Goal: Transaction & Acquisition: Purchase product/service

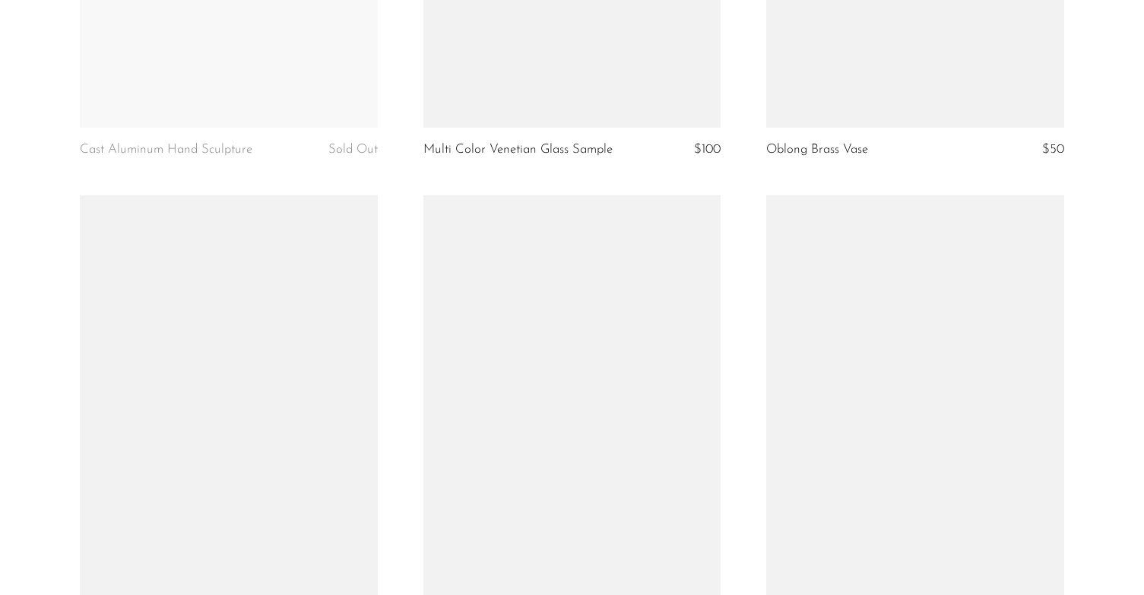
scroll to position [1597, 0]
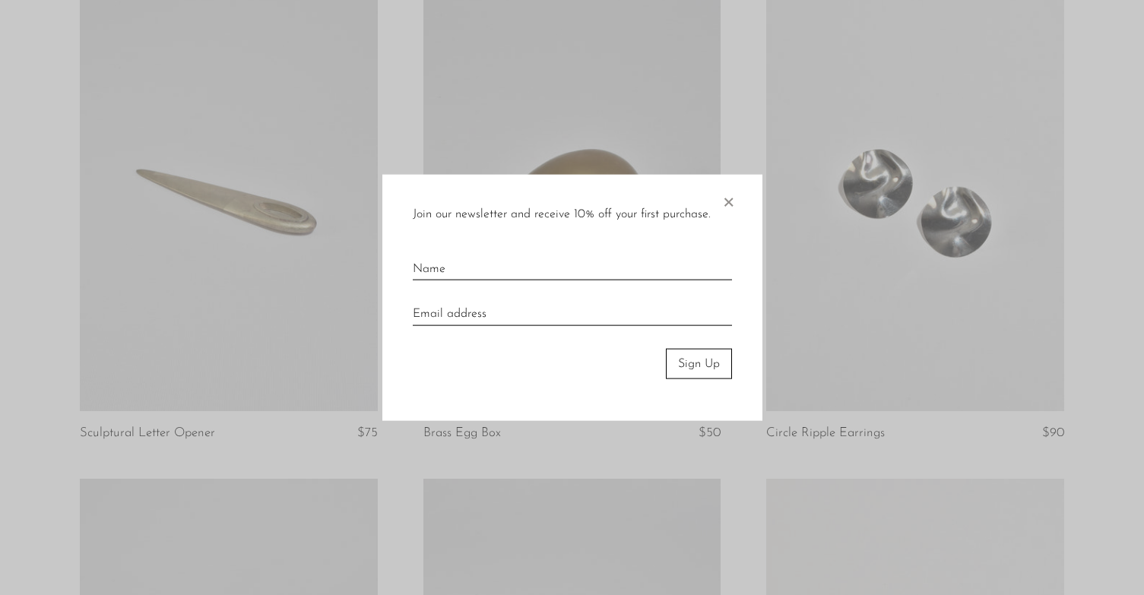
click at [729, 201] on span "×" at bounding box center [728, 198] width 15 height 49
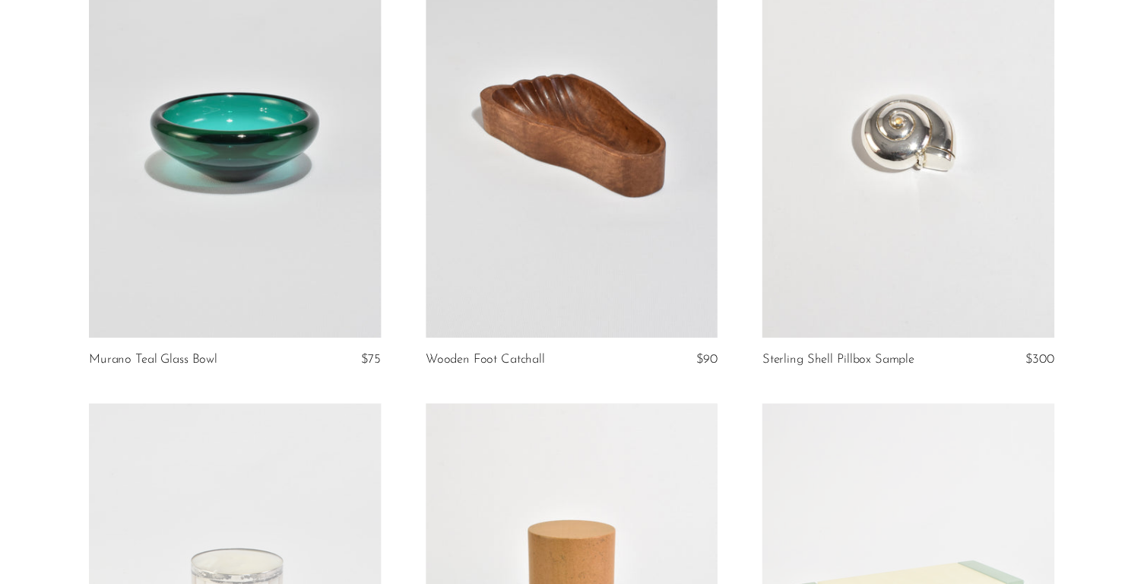
scroll to position [0, 0]
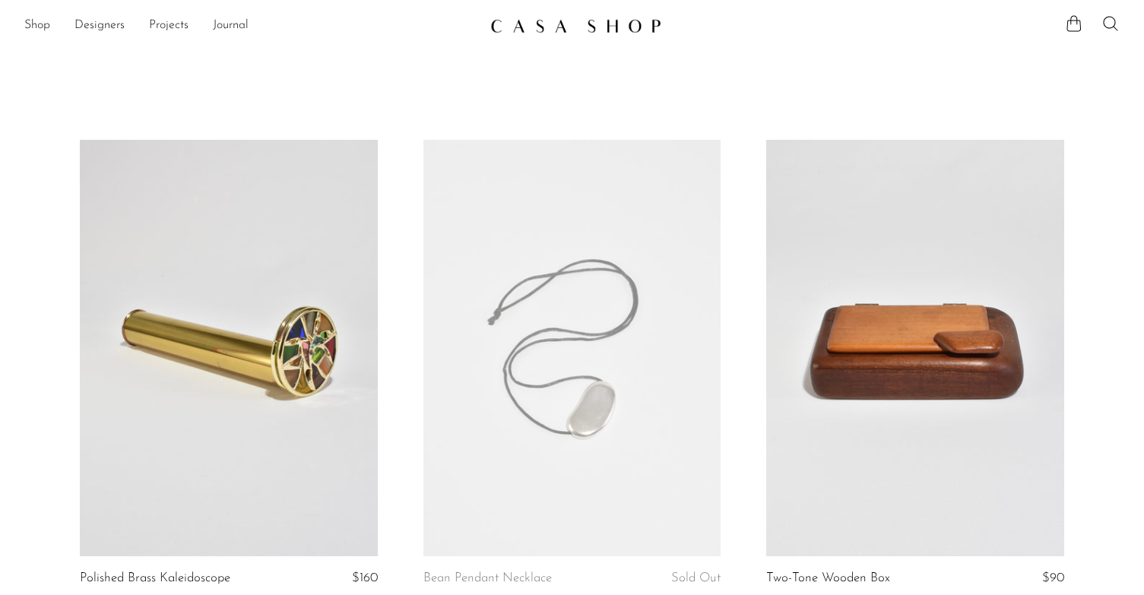
drag, startPoint x: 404, startPoint y: 514, endPoint x: 398, endPoint y: 100, distance: 413.7
click at [32, 20] on link "Shop" at bounding box center [37, 26] width 26 height 20
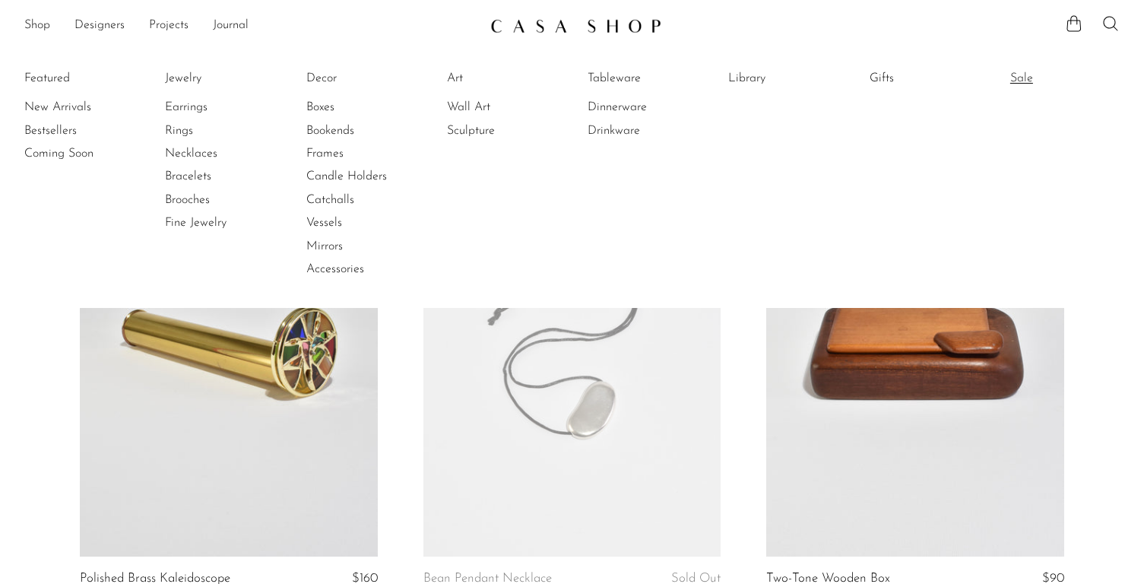
click at [1022, 79] on link "Sale" at bounding box center [1068, 78] width 114 height 17
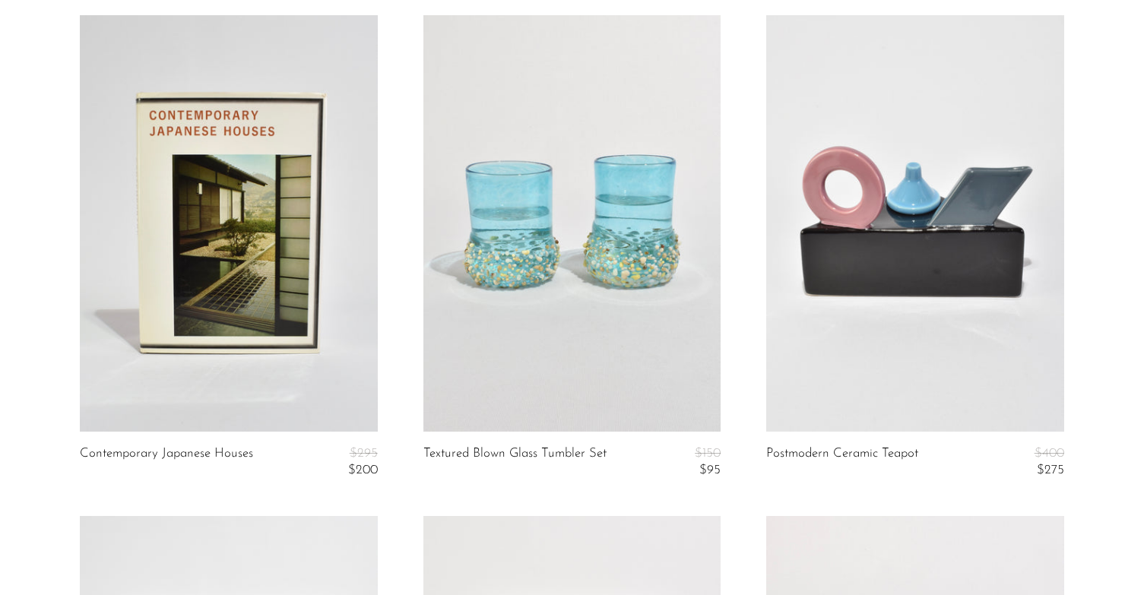
scroll to position [529, 0]
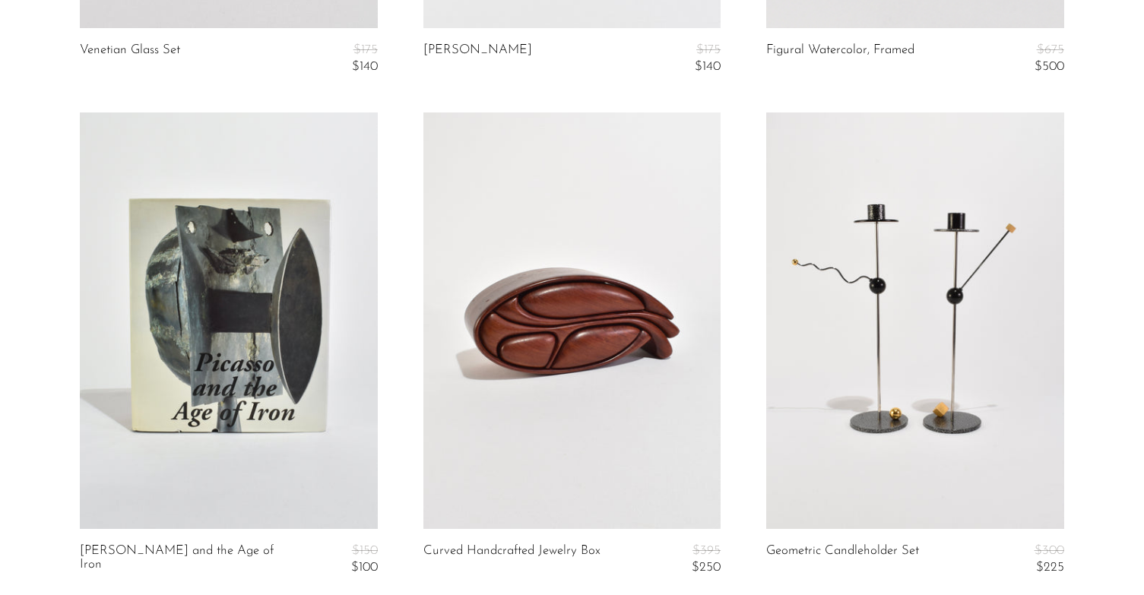
drag, startPoint x: 1139, startPoint y: 64, endPoint x: 1102, endPoint y: 59, distance: 37.6
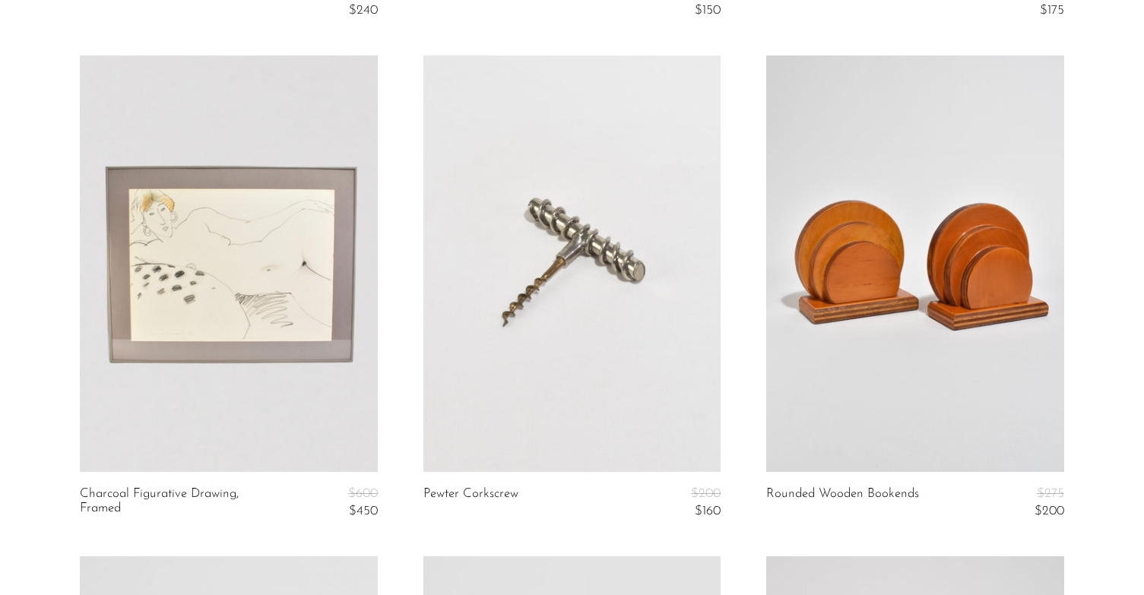
scroll to position [5703, 0]
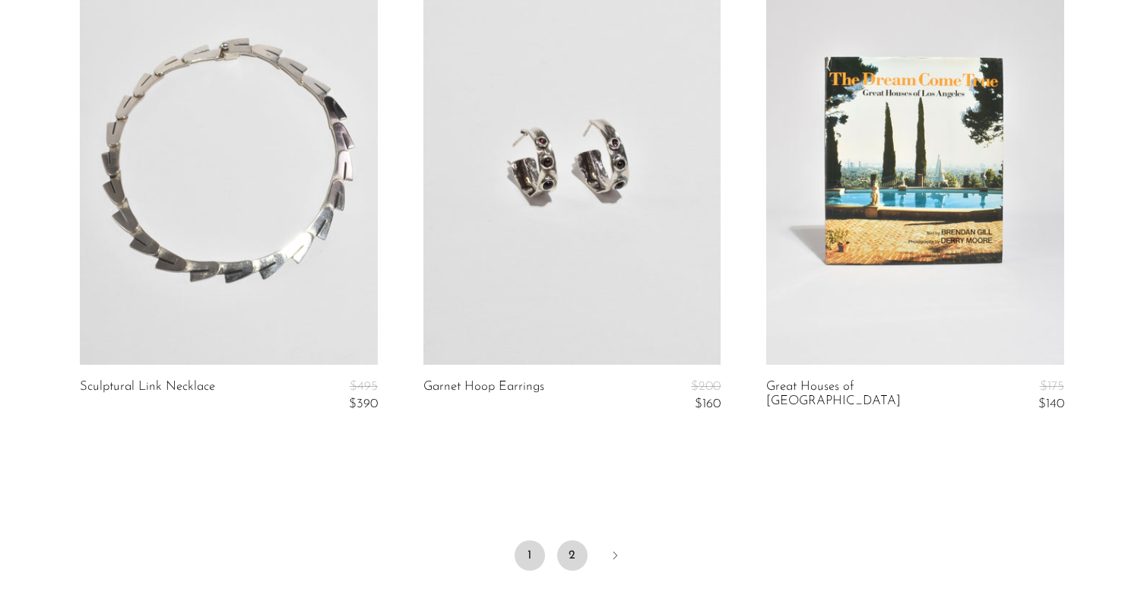
click at [579, 551] on link "2" at bounding box center [572, 556] width 30 height 30
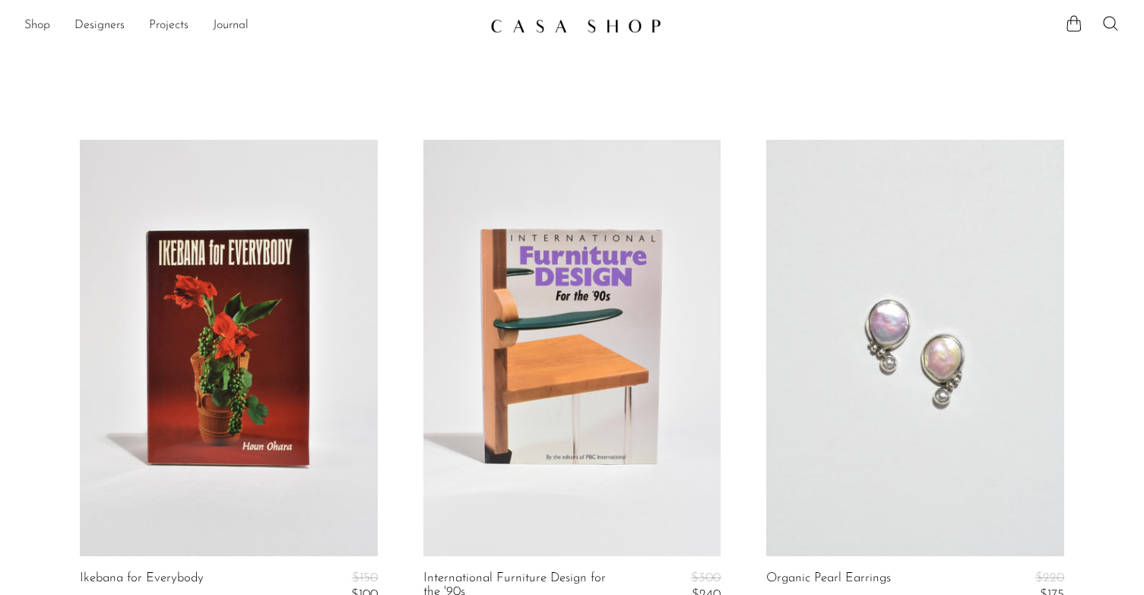
drag, startPoint x: 913, startPoint y: 389, endPoint x: 735, endPoint y: 130, distance: 313.9
click at [24, 22] on div "Shop Featured New Arrivals Bestsellers Coming Soon Jewelry Jewelry All Earrings…" at bounding box center [572, 25] width 1144 height 27
click at [30, 25] on link "Shop" at bounding box center [37, 26] width 26 height 20
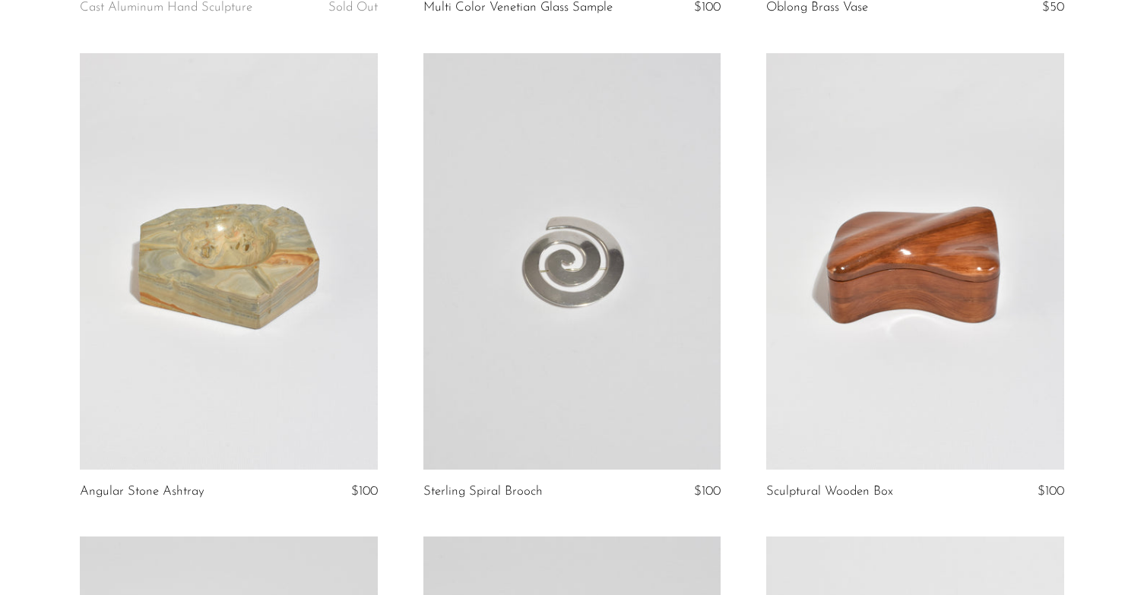
scroll to position [1065, 0]
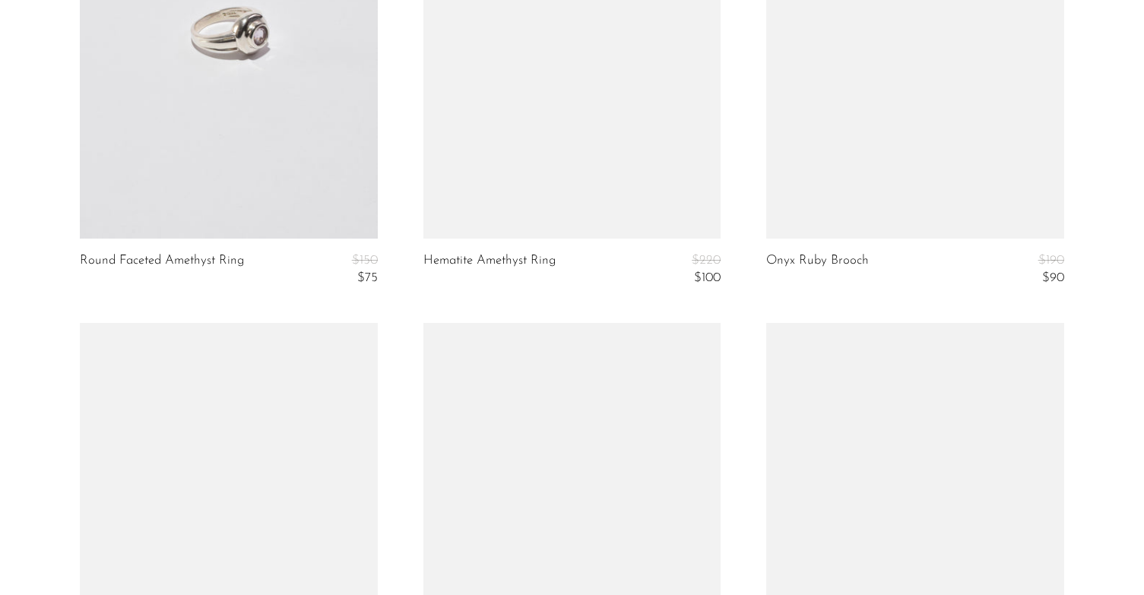
scroll to position [5475, 0]
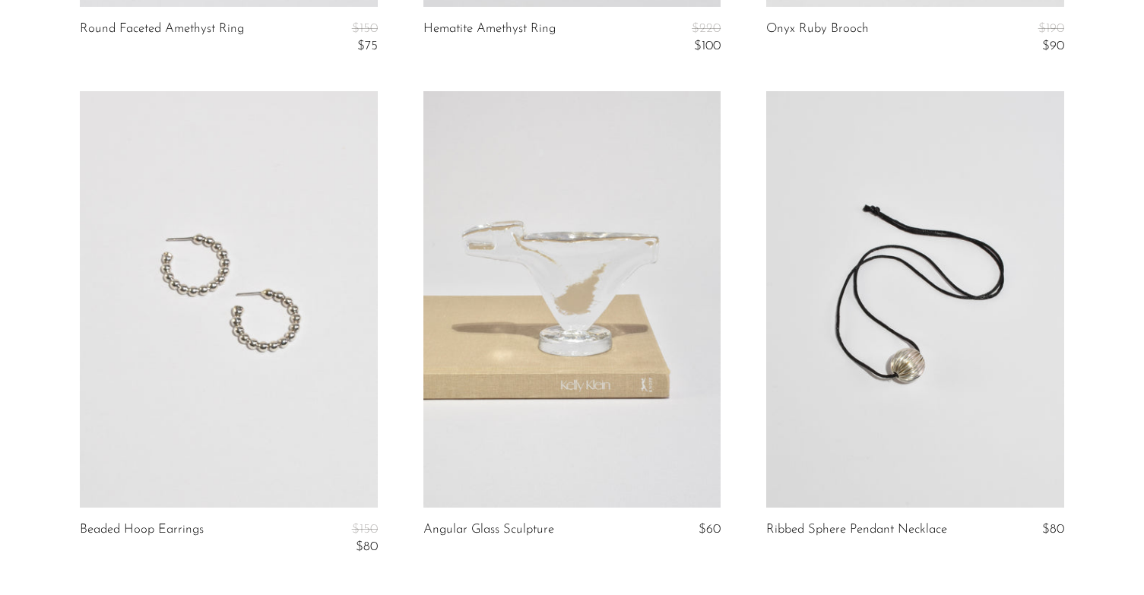
click at [598, 321] on link at bounding box center [572, 299] width 297 height 417
click at [405, 389] on article "Angular Glass Sculpture $60" at bounding box center [572, 341] width 343 height 501
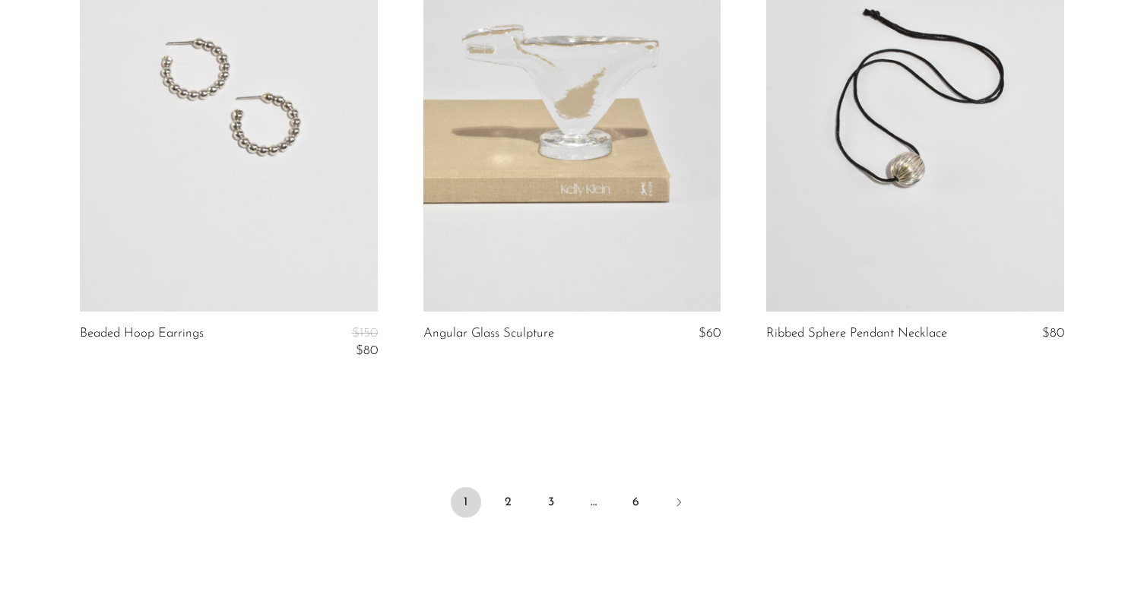
scroll to position [5827, 0]
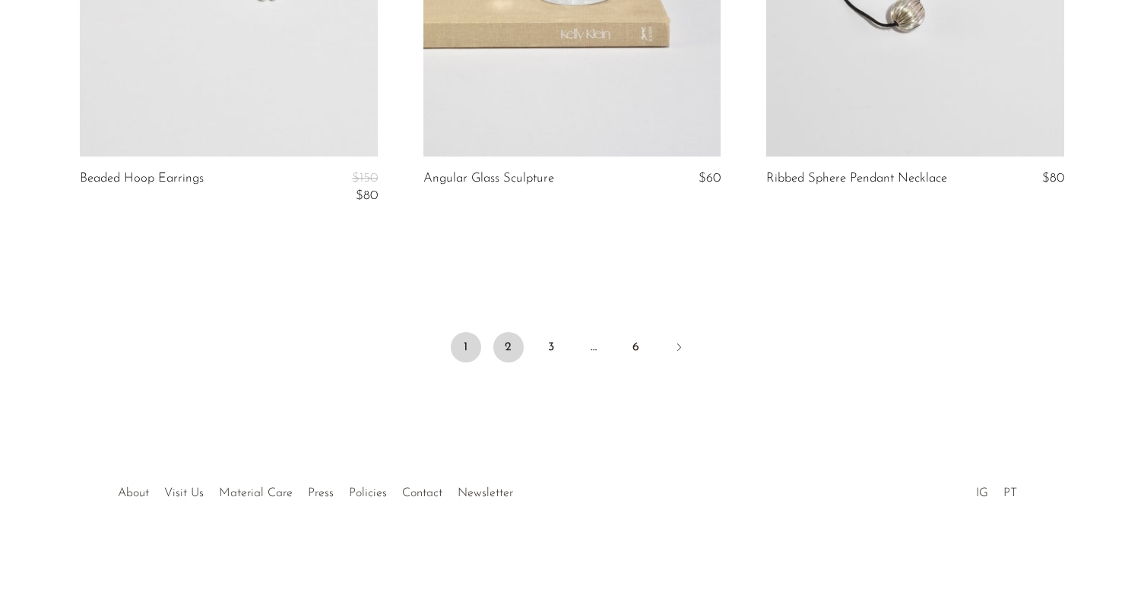
drag, startPoint x: 516, startPoint y: 354, endPoint x: 526, endPoint y: 273, distance: 82.0
click at [516, 355] on link "2" at bounding box center [509, 347] width 30 height 30
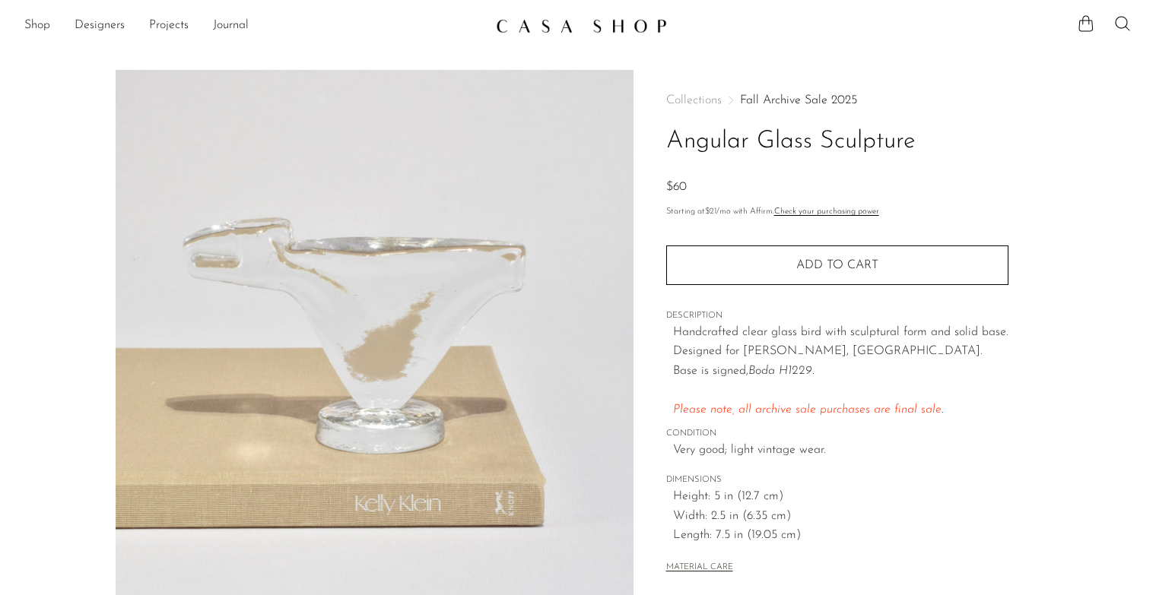
click at [703, 404] on em "Please note, all archive sale purchases are final sale." at bounding box center [808, 410] width 271 height 12
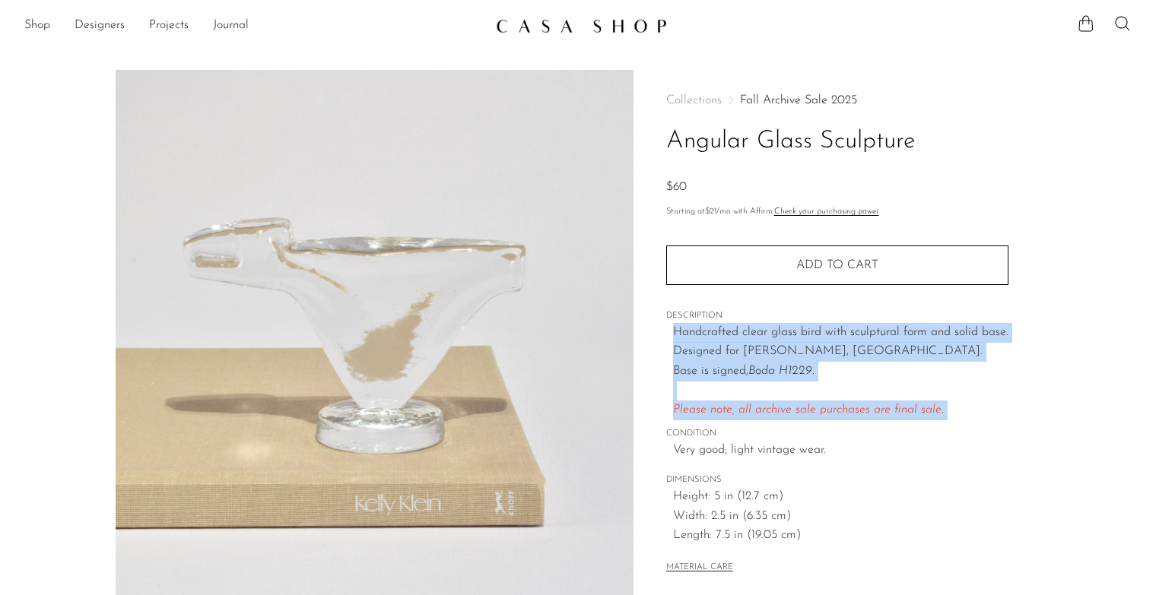
drag, startPoint x: 703, startPoint y: 386, endPoint x: 701, endPoint y: 341, distance: 44.9
click at [701, 341] on p "Handcrafted clear glass bird with sculptural form and solid base. Designed for …" at bounding box center [840, 371] width 335 height 97
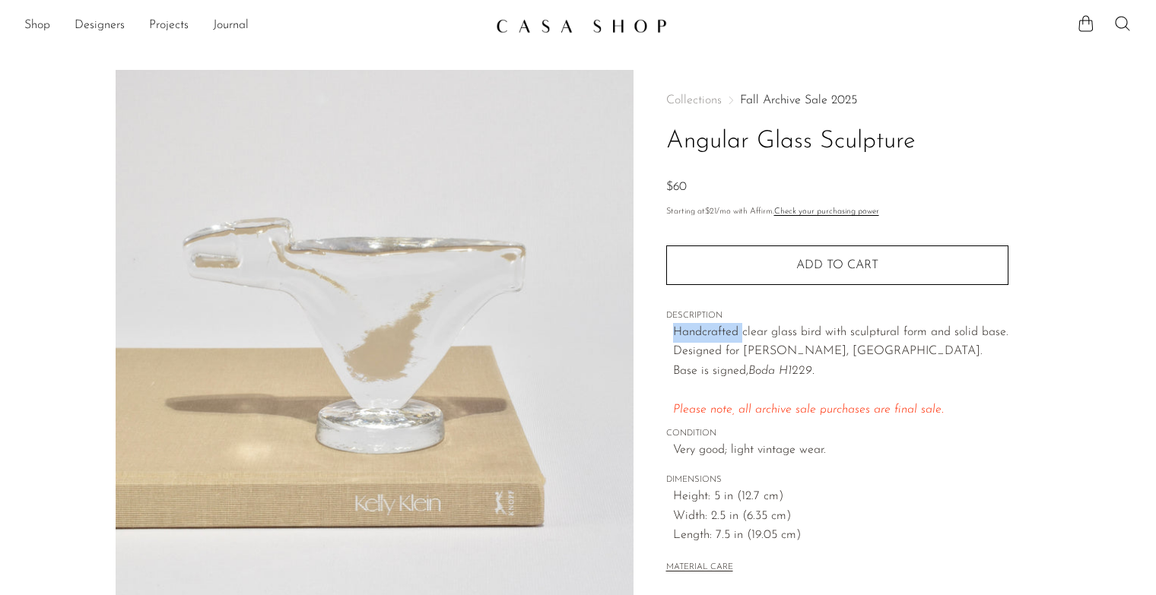
click at [701, 340] on p "Handcrafted clear glass bird with sculptural form and solid base. Designed for …" at bounding box center [840, 371] width 335 height 97
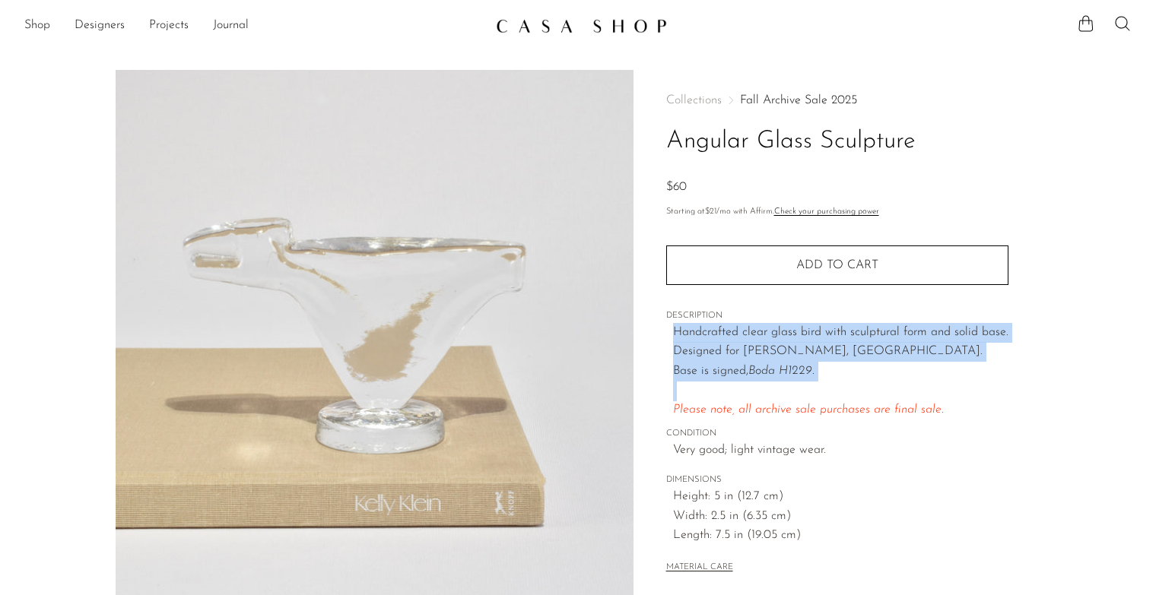
drag, startPoint x: 701, startPoint y: 340, endPoint x: 701, endPoint y: 362, distance: 22.1
click at [701, 362] on p "Handcrafted clear glass bird with sculptural form and solid base. Designed for …" at bounding box center [840, 371] width 335 height 97
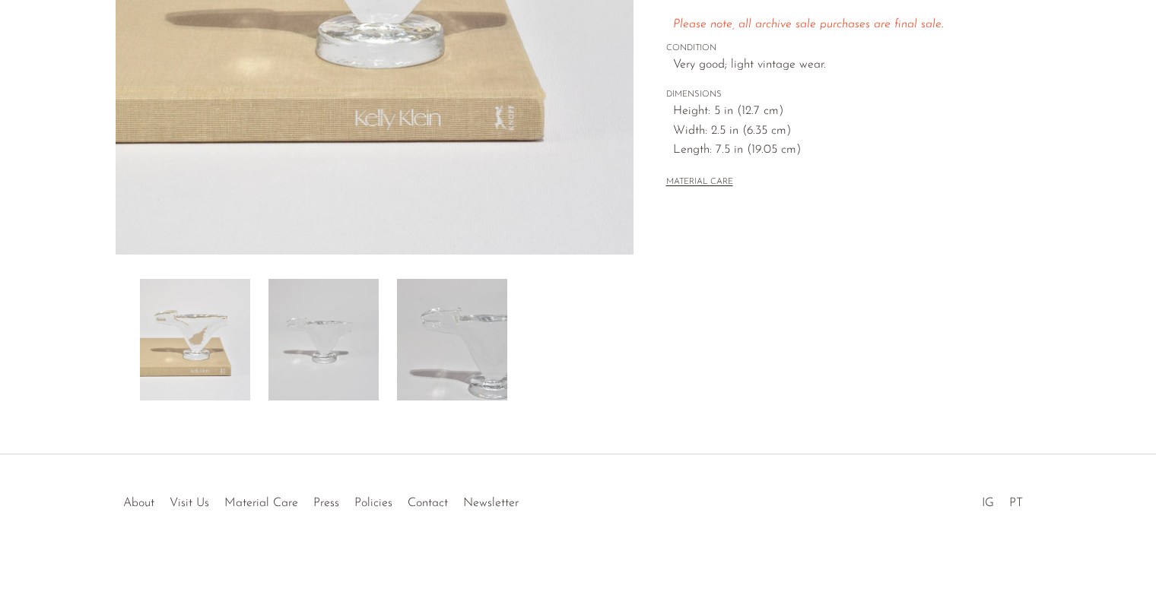
scroll to position [395, 0]
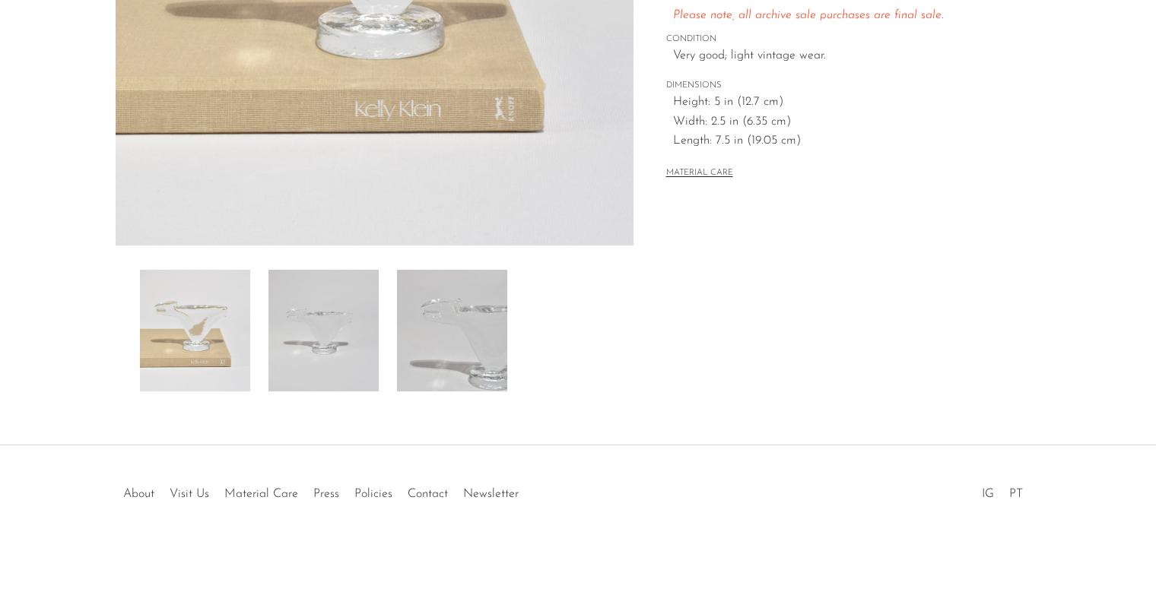
click at [315, 339] on img at bounding box center [323, 331] width 110 height 122
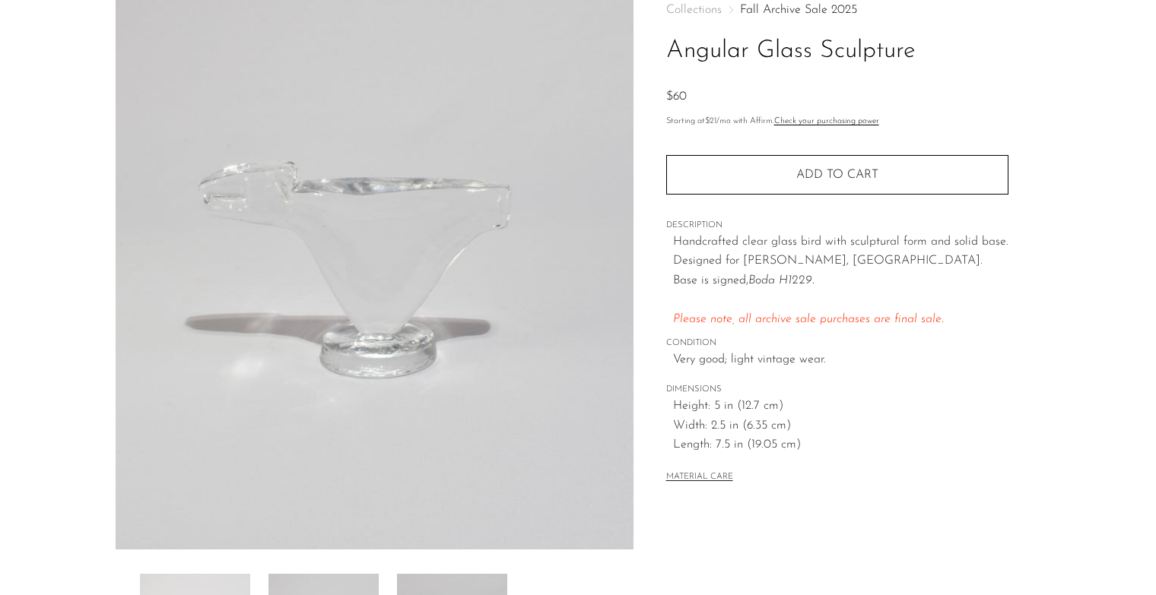
scroll to position [14, 0]
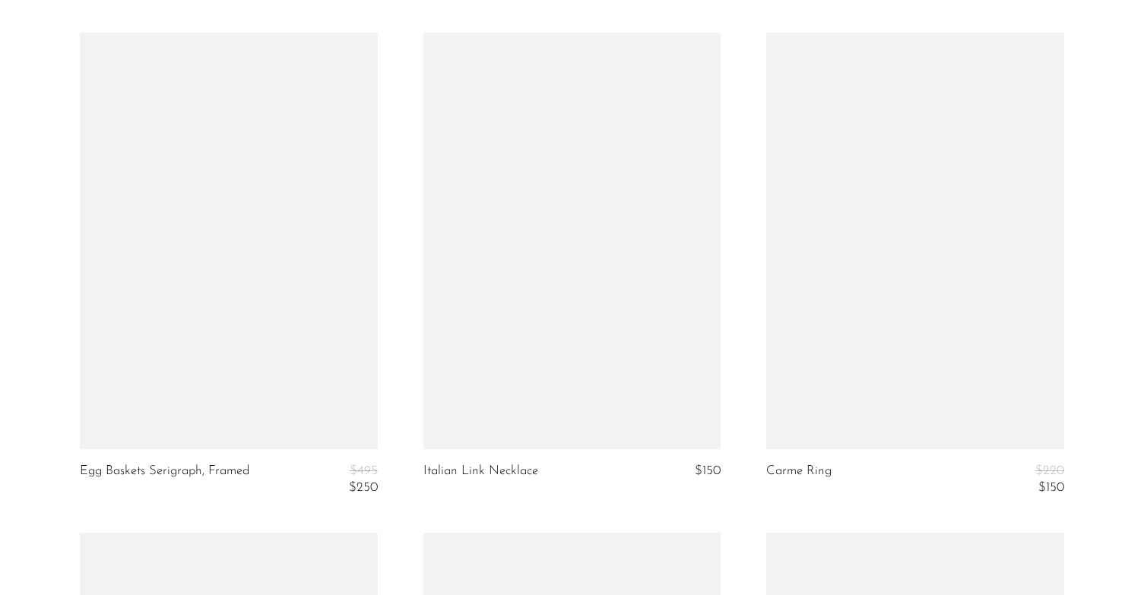
scroll to position [5095, 0]
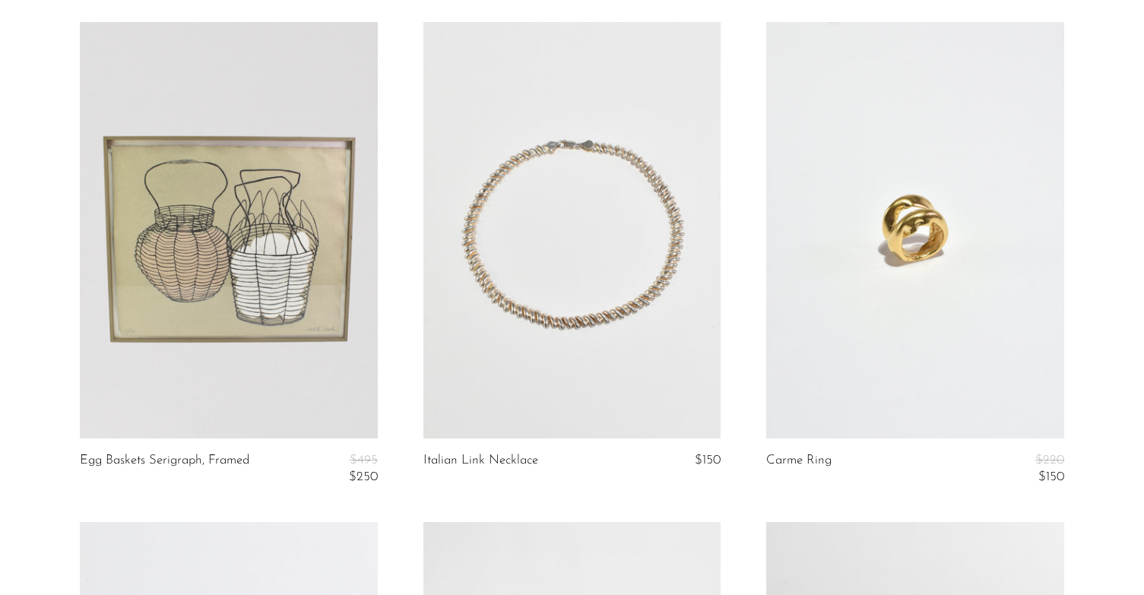
drag, startPoint x: 303, startPoint y: 176, endPoint x: 314, endPoint y: 178, distance: 11.6
click at [303, 176] on link at bounding box center [228, 230] width 297 height 417
click at [398, 199] on article "Egg Baskets Serigraph, Framed $495 $250" at bounding box center [228, 272] width 343 height 501
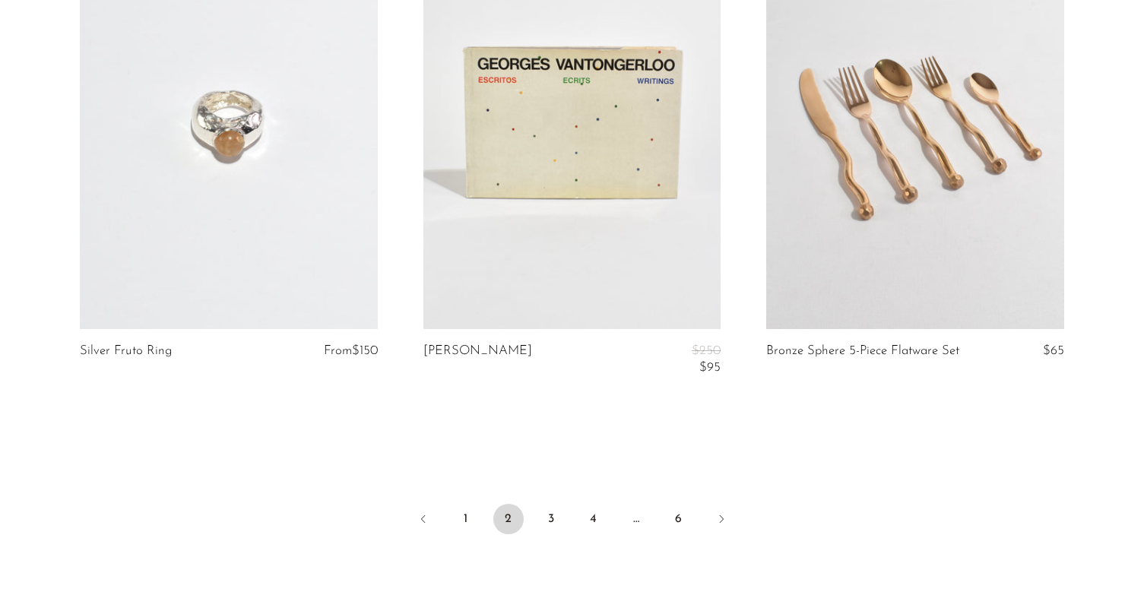
scroll to position [5878, 0]
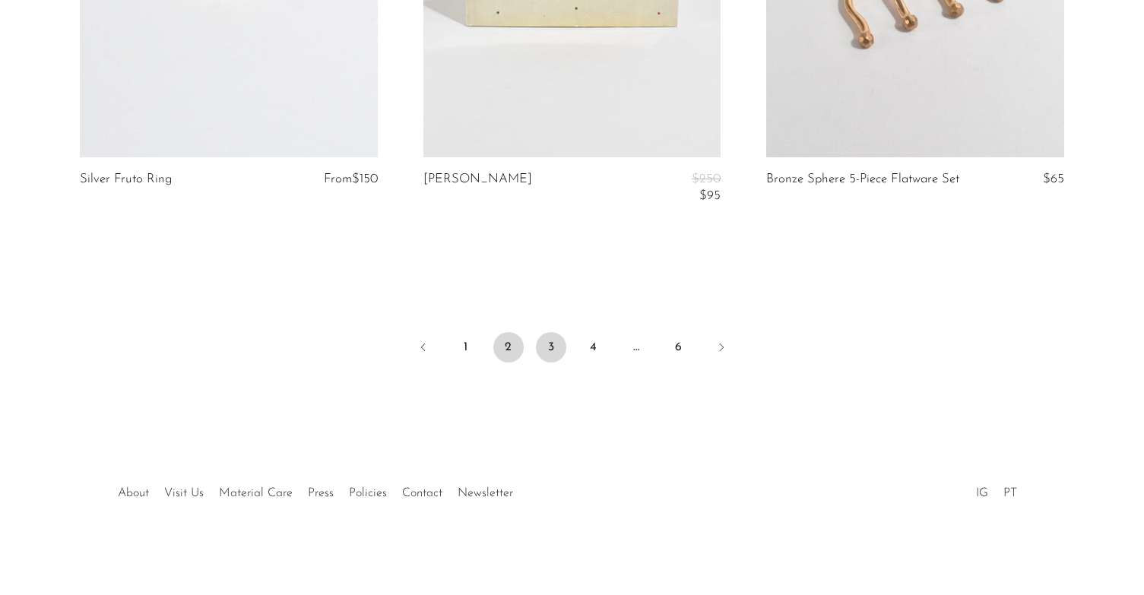
click at [557, 341] on link "3" at bounding box center [551, 347] width 30 height 30
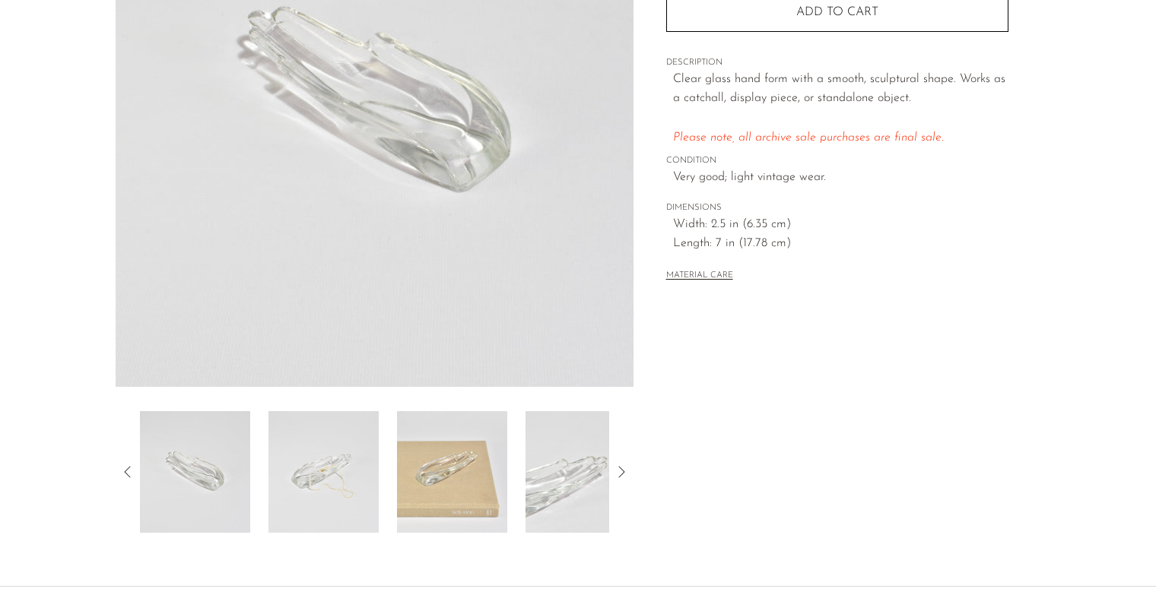
scroll to position [395, 0]
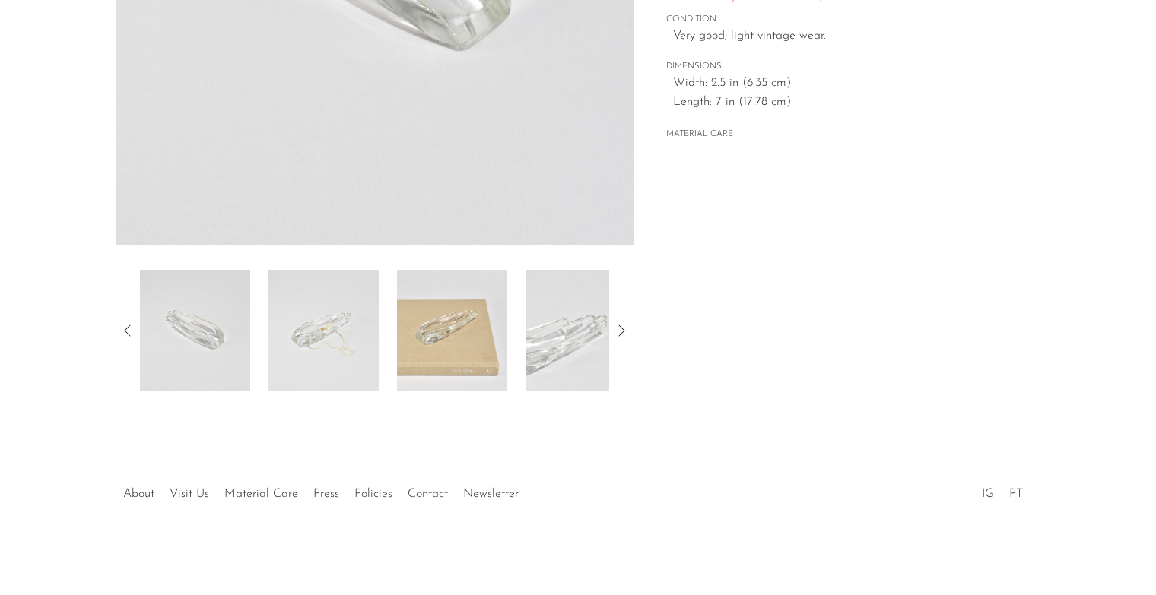
click at [427, 329] on img at bounding box center [452, 331] width 110 height 122
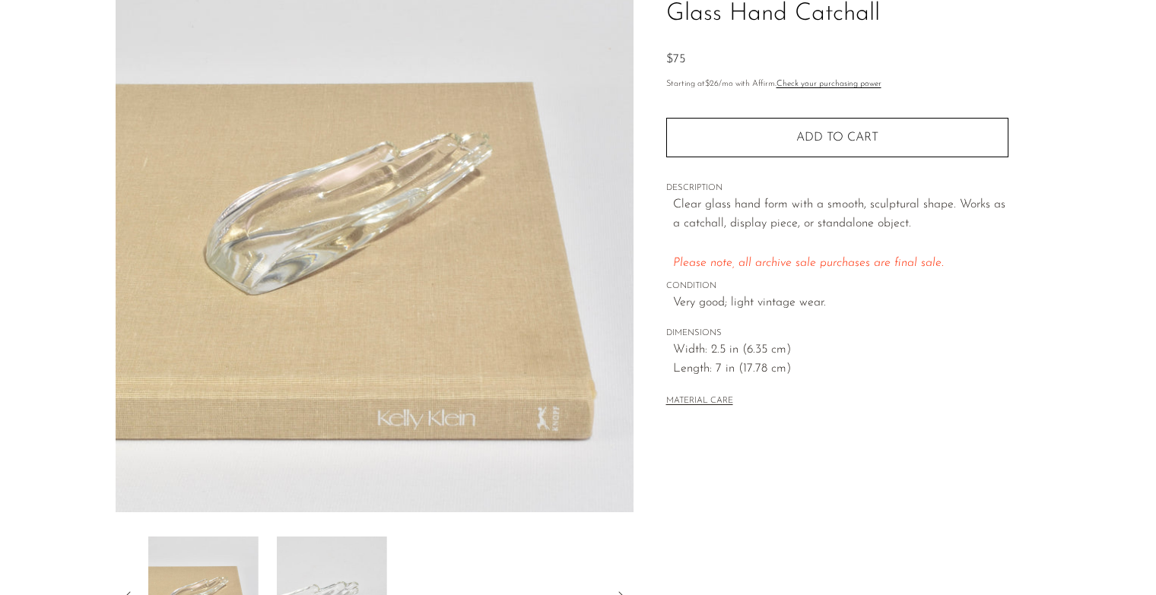
scroll to position [0, 0]
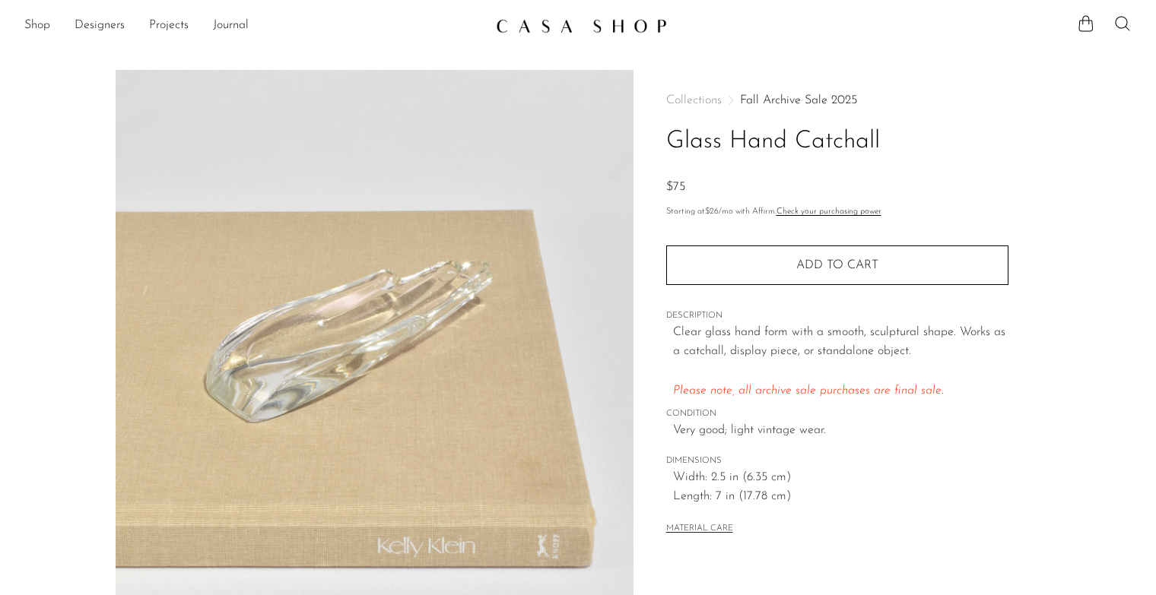
click at [903, 448] on div "Collections Fall Archive Sale 2025 Glass Hand Catchall $75 Starting at $26 /mo …" at bounding box center [837, 316] width 342 height 493
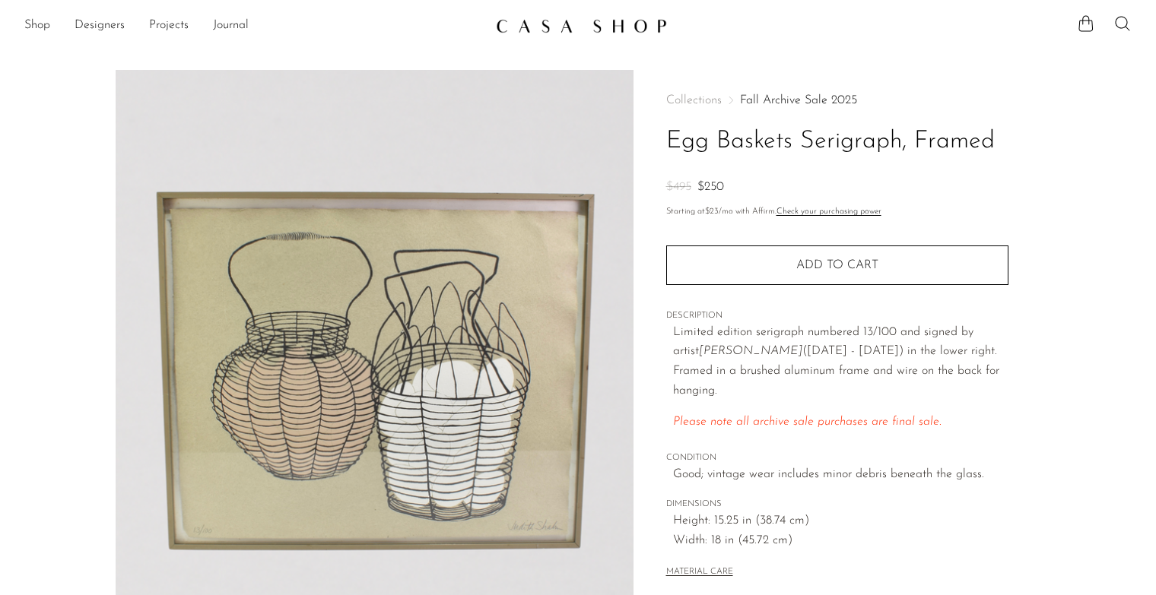
click at [667, 330] on div "Collections Fall Archive Sale 2025 Egg Baskets Serigraph, Framed $495 $250 Star…" at bounding box center [837, 338] width 342 height 536
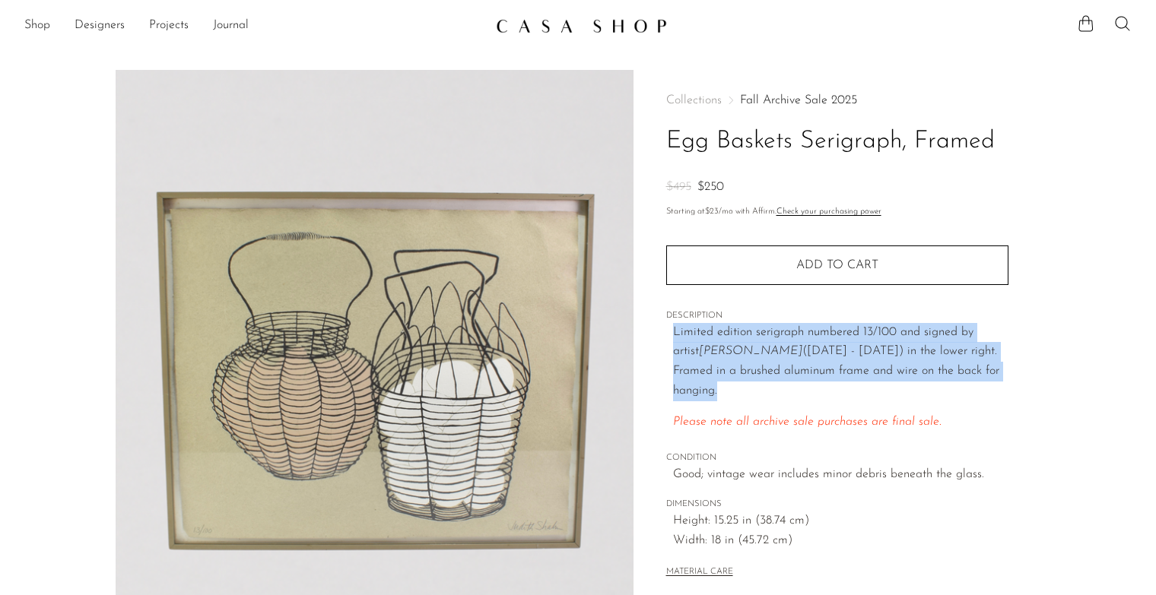
drag, startPoint x: 667, startPoint y: 330, endPoint x: 670, endPoint y: 350, distance: 20.0
click at [670, 350] on div "Collections Fall Archive Sale 2025 Egg Baskets Serigraph, Framed $495 $250 Star…" at bounding box center [837, 338] width 342 height 536
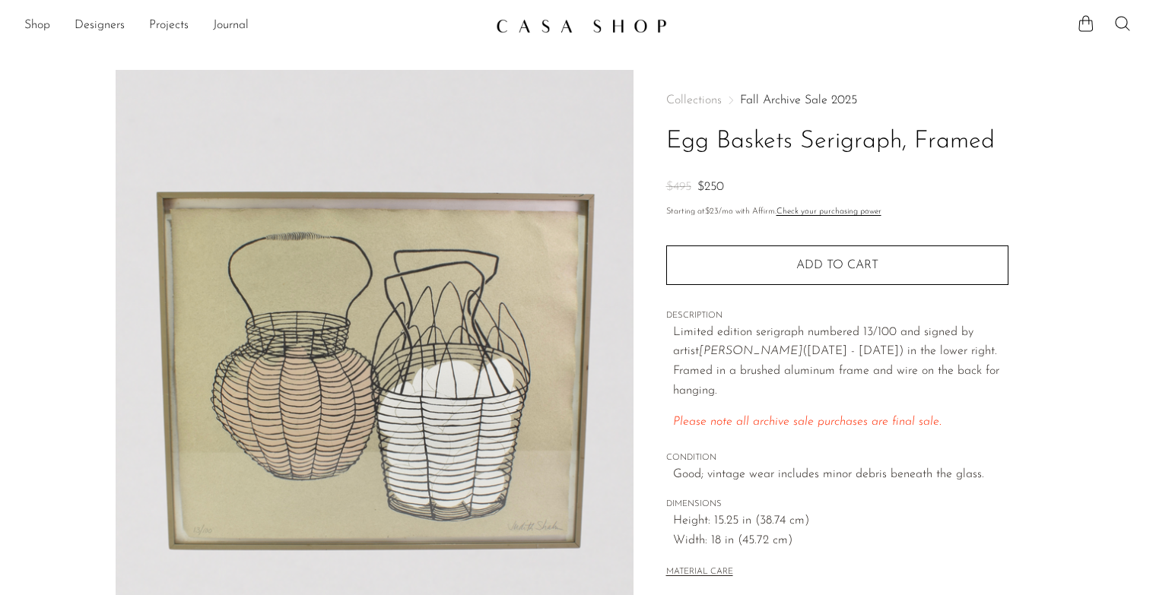
drag, startPoint x: 669, startPoint y: 342, endPoint x: 670, endPoint y: 360, distance: 17.5
click at [670, 360] on div "Collections Fall Archive Sale 2025 Egg Baskets Serigraph, Framed $495 $250 Star…" at bounding box center [837, 338] width 342 height 536
click at [670, 359] on div "Collections Fall Archive Sale 2025 Egg Baskets Serigraph, Framed $495 $250 Star…" at bounding box center [837, 338] width 342 height 536
drag, startPoint x: 671, startPoint y: 356, endPoint x: 668, endPoint y: 381, distance: 25.3
click at [668, 381] on div "Collections Fall Archive Sale 2025 Egg Baskets Serigraph, Framed $495 $250 Star…" at bounding box center [837, 338] width 342 height 536
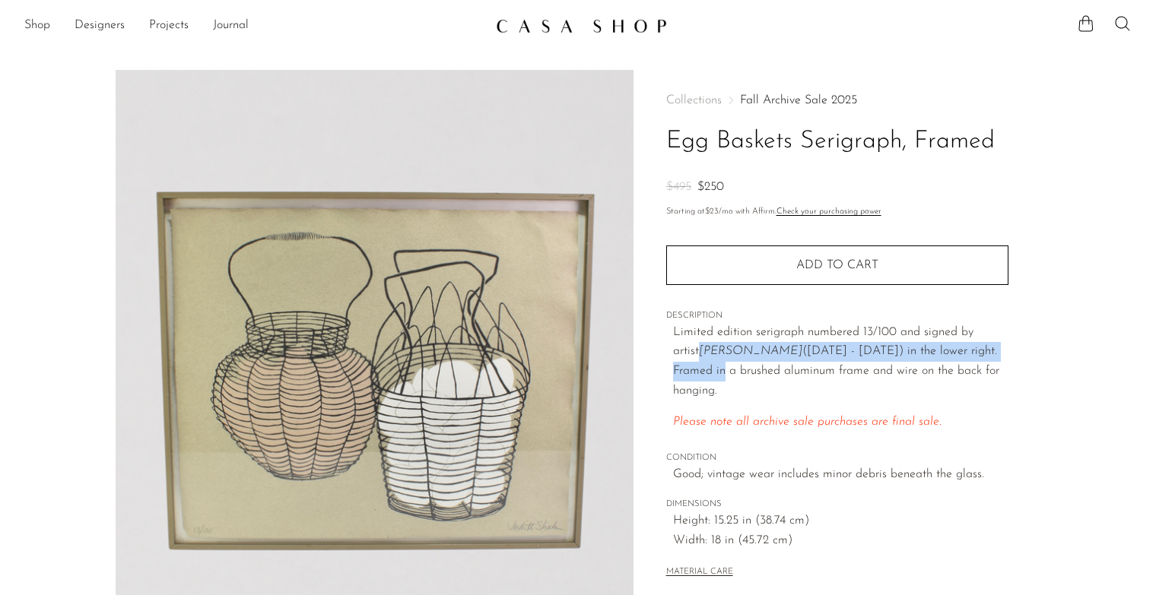
click at [668, 382] on div "Collections Fall Archive Sale 2025 Egg Baskets Serigraph, Framed $495 $250 Star…" at bounding box center [837, 338] width 342 height 536
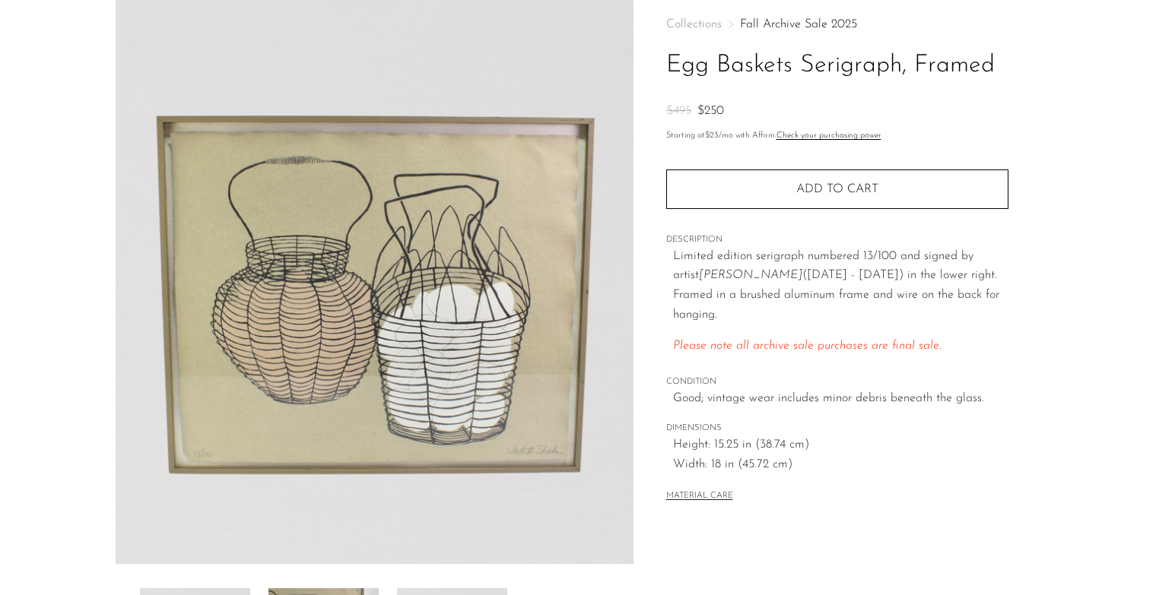
click at [680, 341] on div "Limited edition serigraph numbered 13/100 and signed by artist Judith Shahn (19…" at bounding box center [840, 308] width 335 height 122
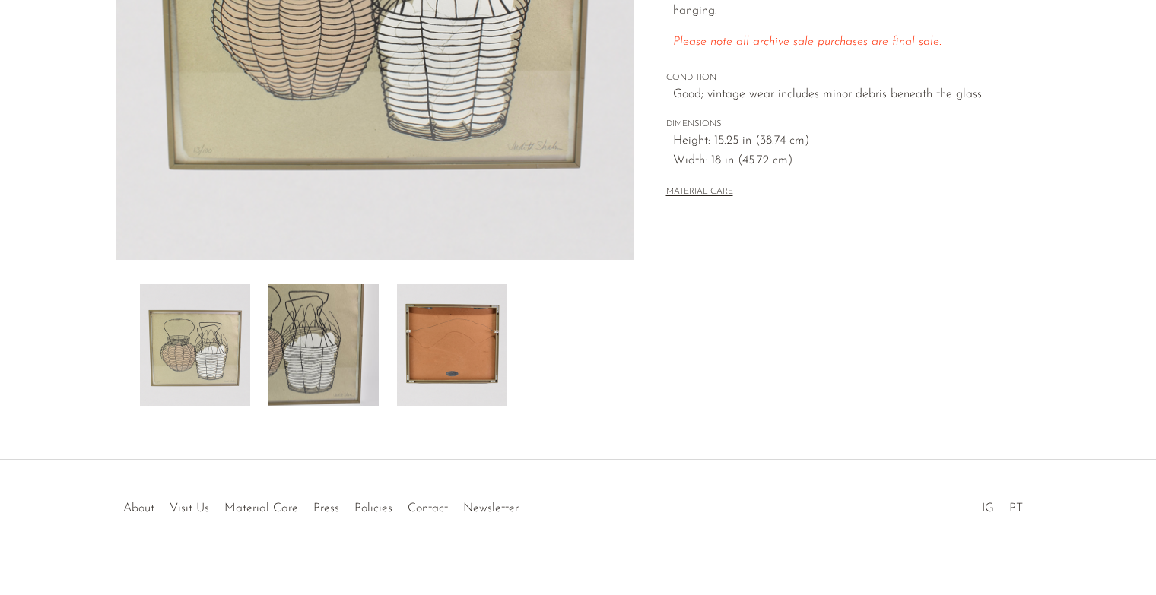
click at [636, 352] on div "Collections Fall Archive Sale 2025 Egg Baskets Serigraph, Framed $495 $250 Star…" at bounding box center [836, 48] width 407 height 716
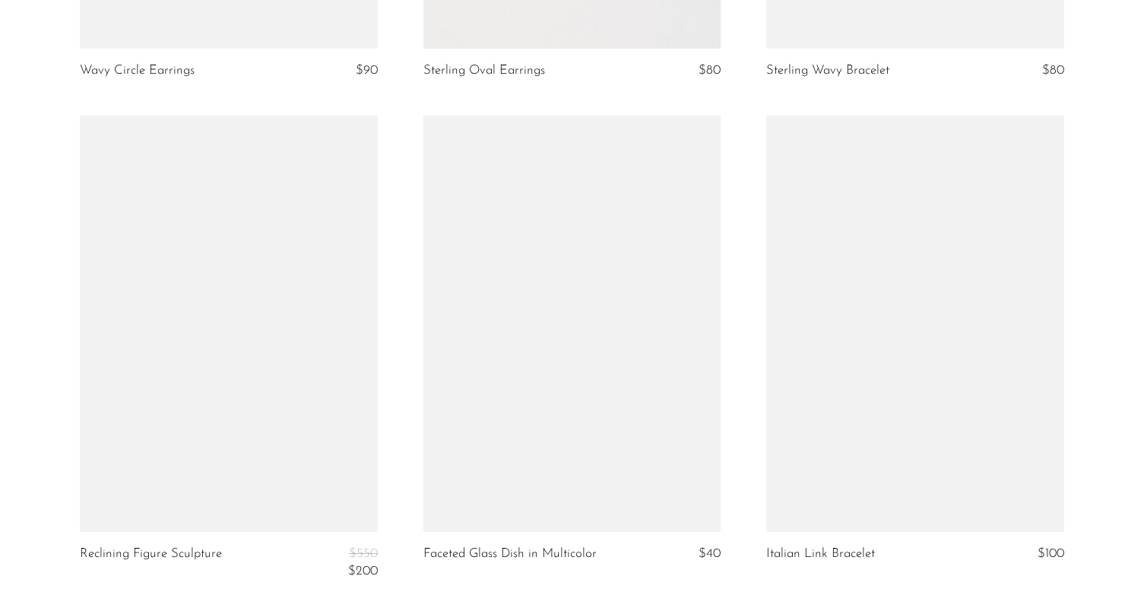
scroll to position [2053, 0]
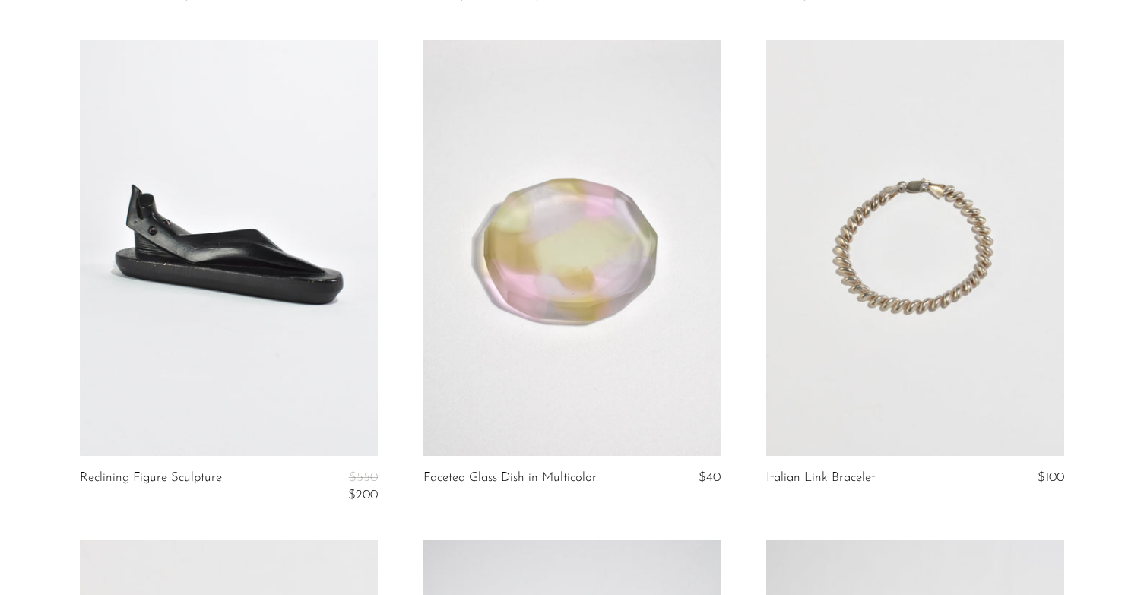
click at [605, 274] on link at bounding box center [572, 248] width 297 height 417
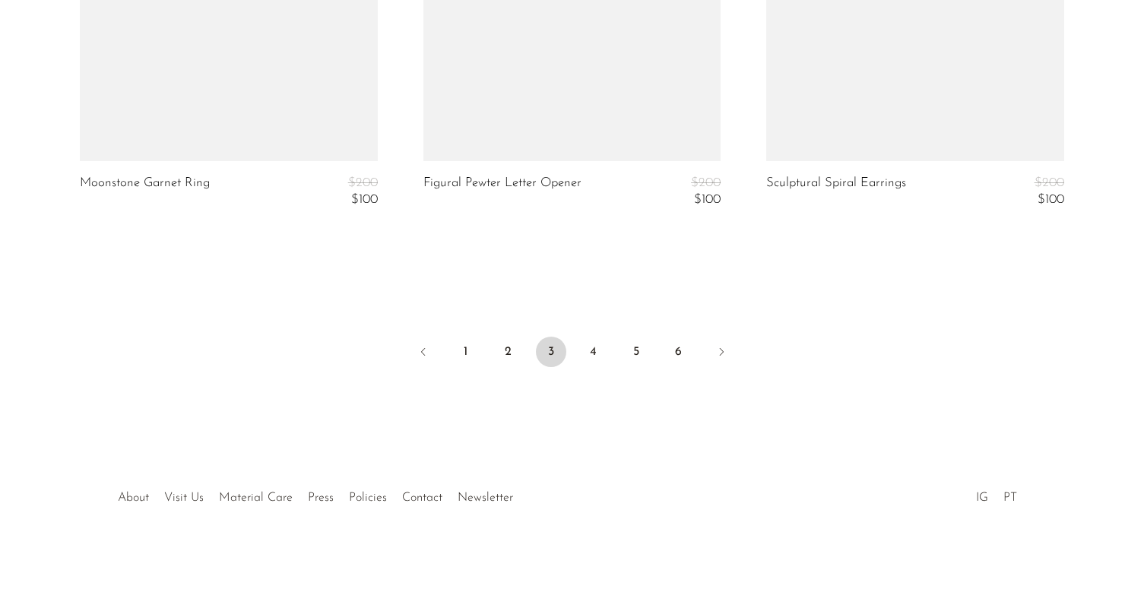
scroll to position [5809, 0]
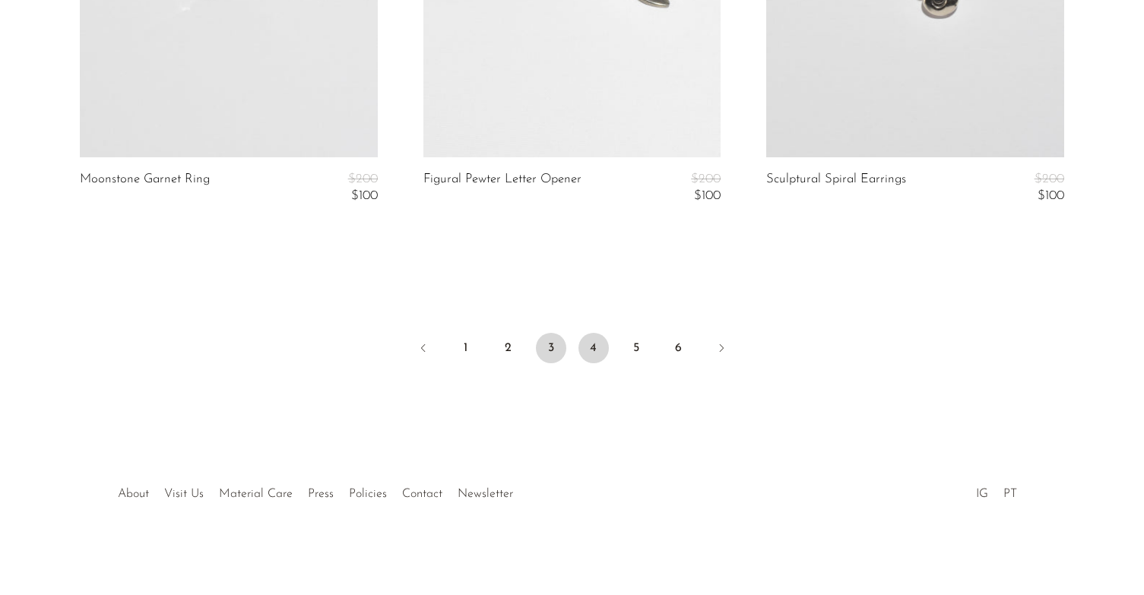
click at [594, 351] on link "4" at bounding box center [594, 348] width 30 height 30
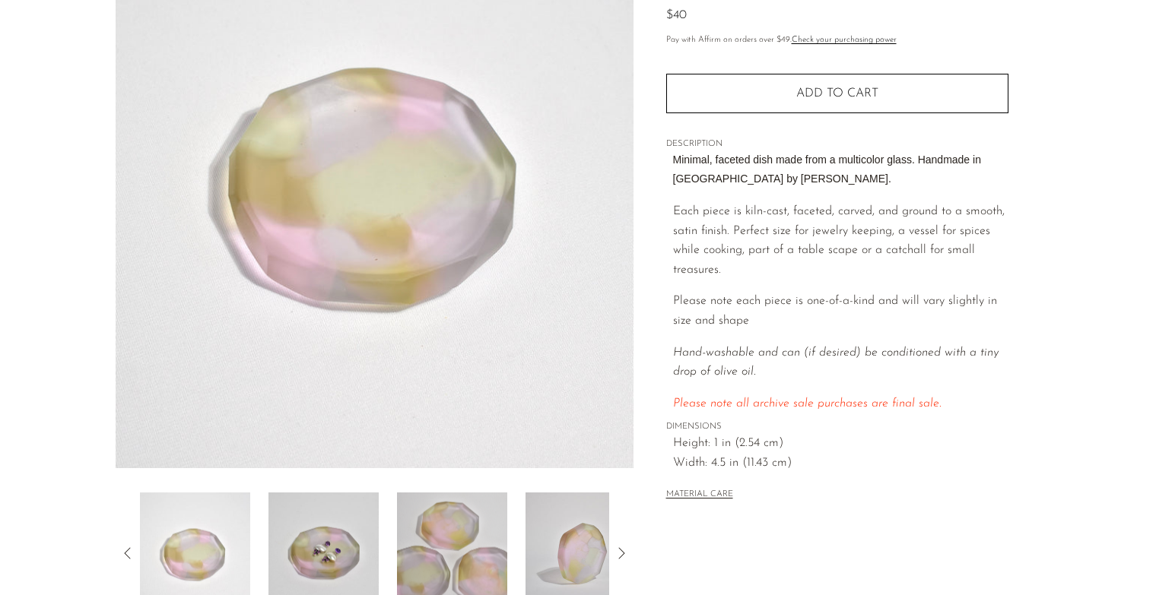
scroll to position [395, 0]
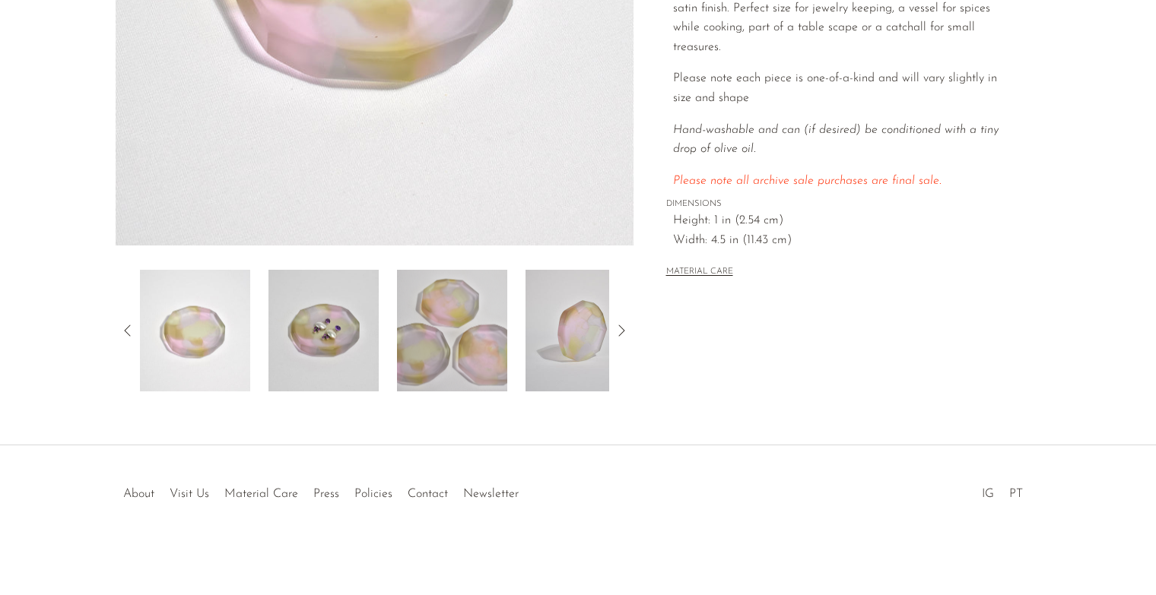
click at [279, 325] on img at bounding box center [323, 331] width 110 height 122
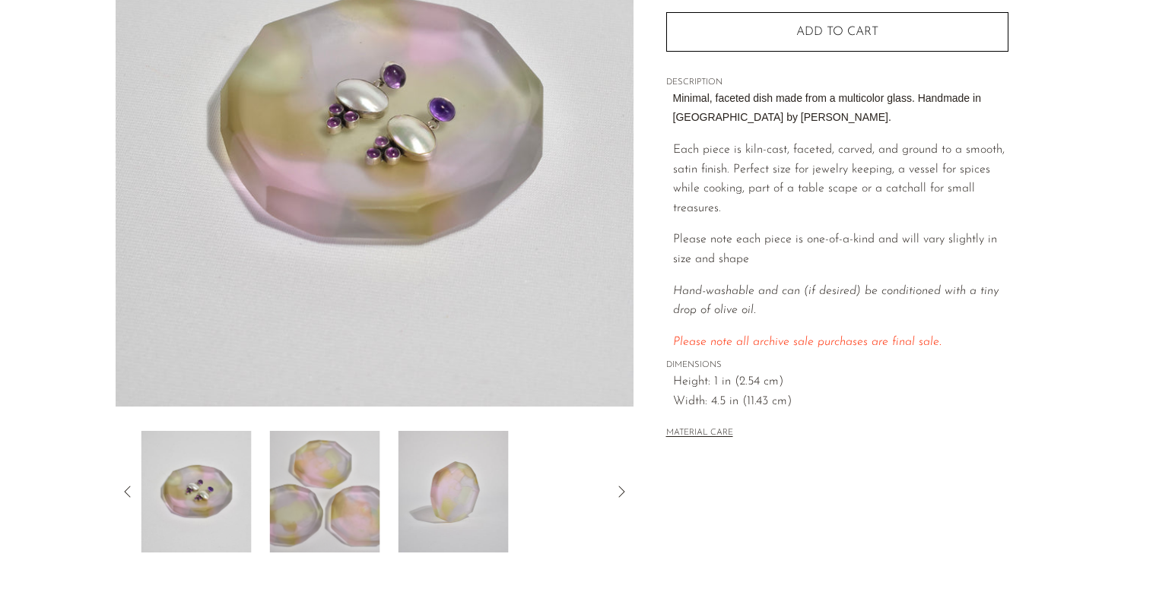
scroll to position [14, 0]
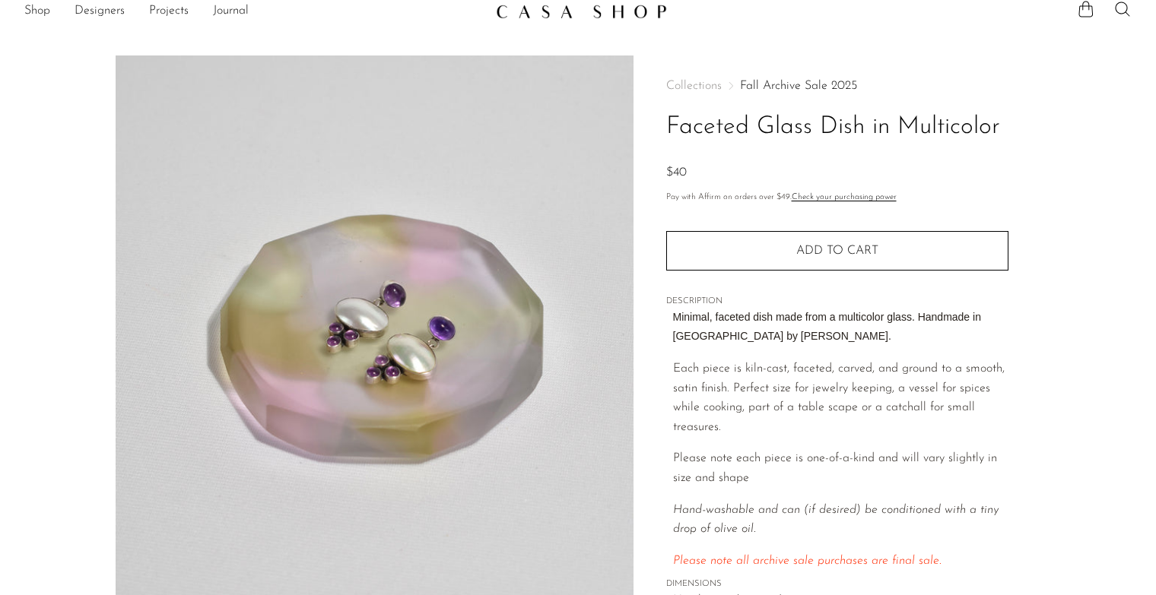
click at [763, 410] on p "Each piece is kiln-cast, faceted, carved, and ground to a smooth, satin finish.…" at bounding box center [840, 399] width 335 height 78
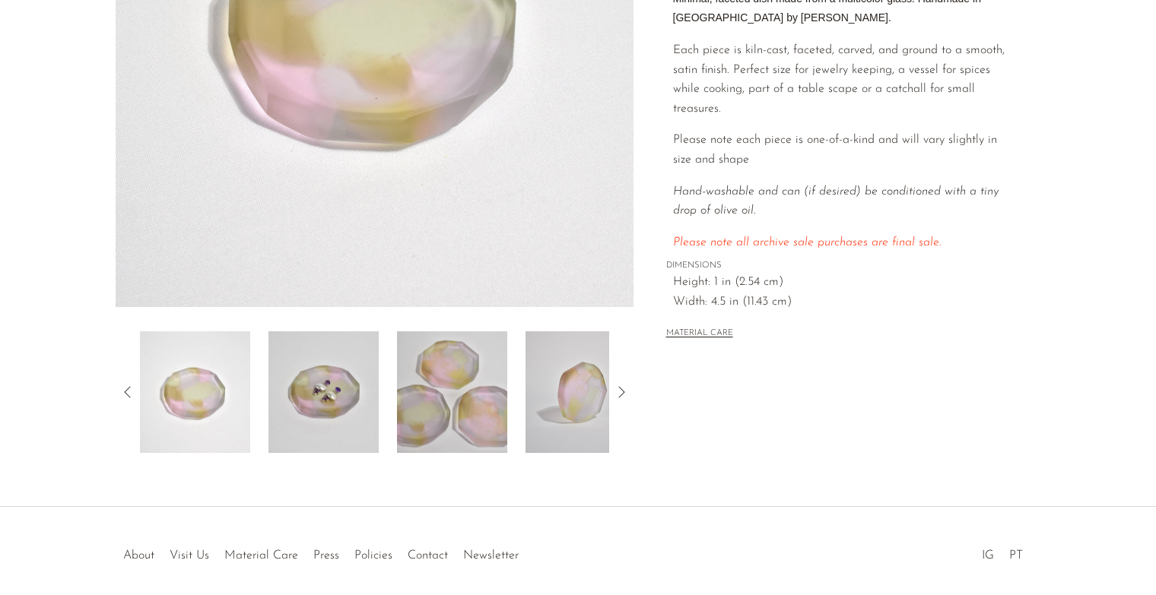
scroll to position [395, 0]
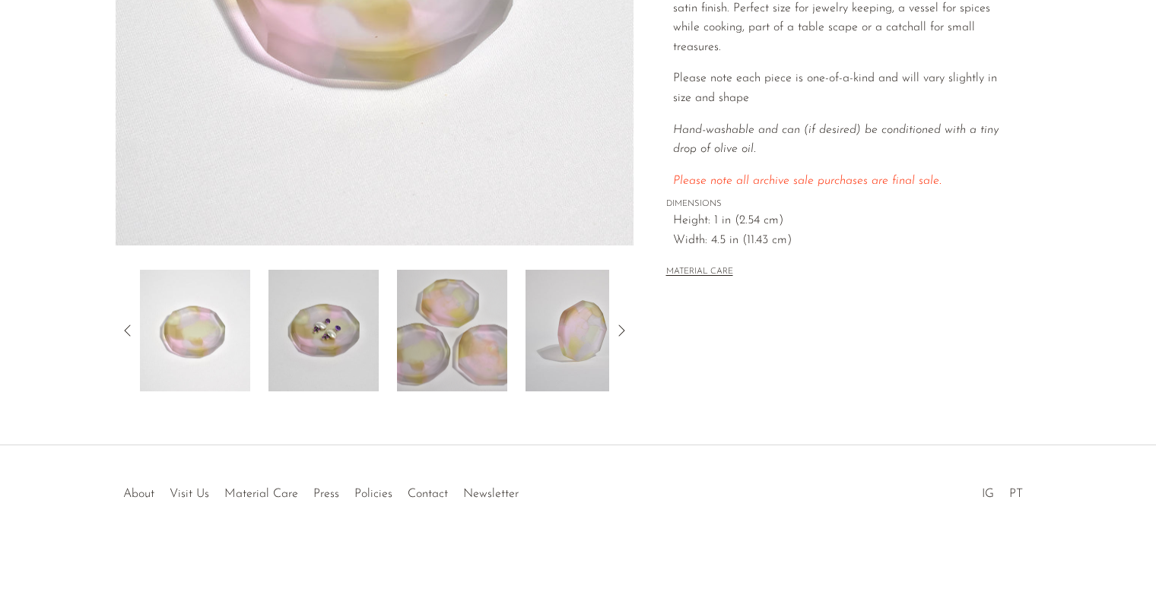
click at [316, 340] on img at bounding box center [323, 331] width 110 height 122
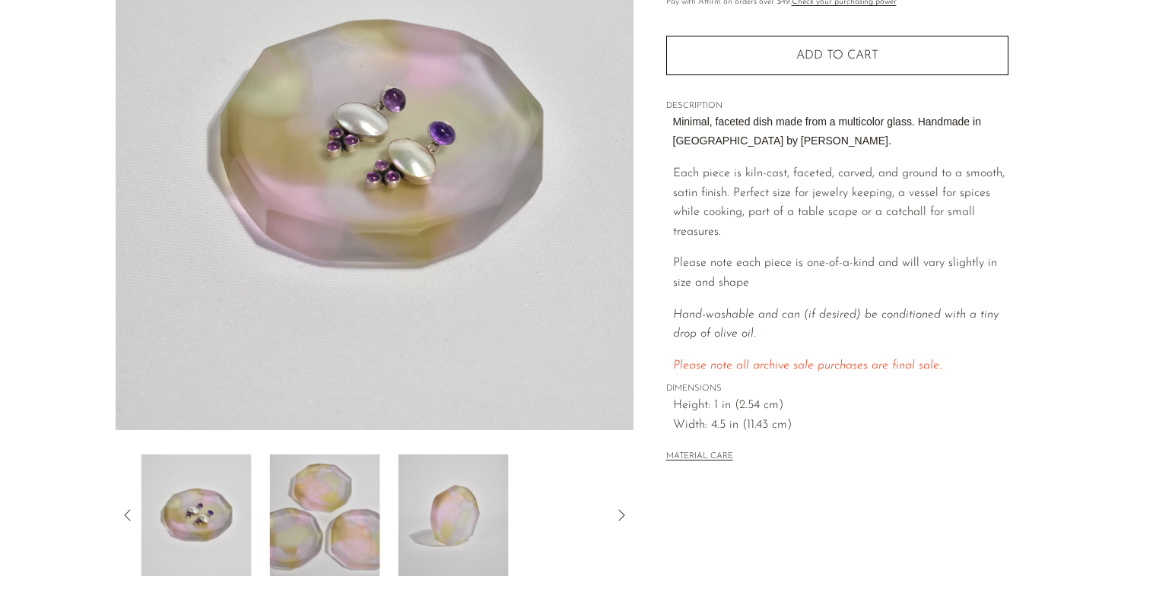
scroll to position [14, 0]
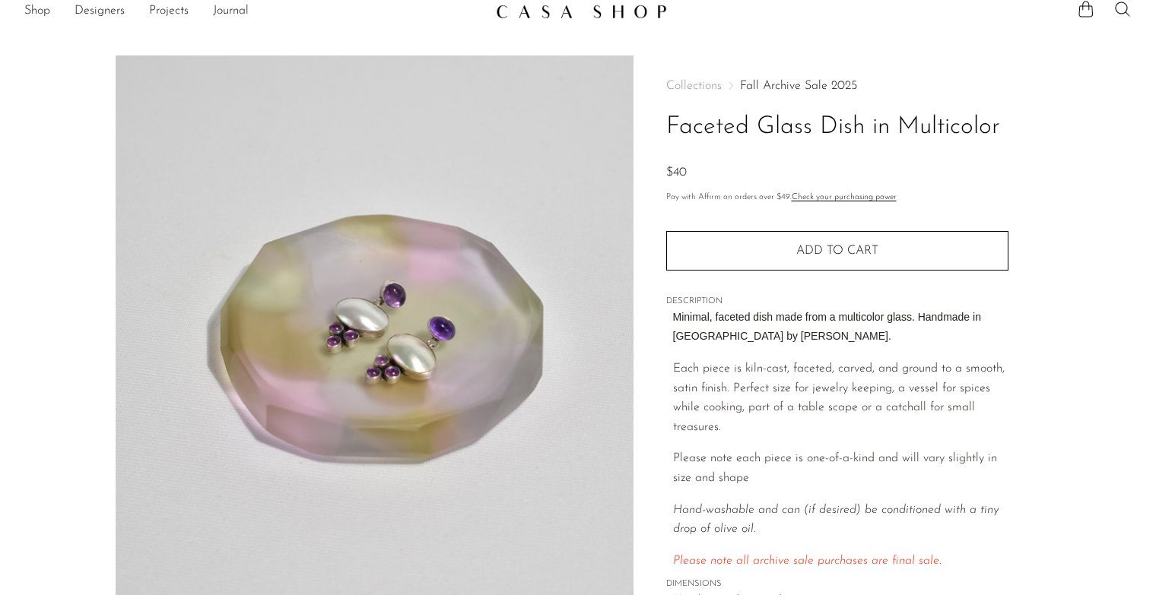
click at [820, 357] on div "Minimal, faceted dish made from a multicolor glass. Handmade in USA by Morgan G…" at bounding box center [840, 440] width 335 height 263
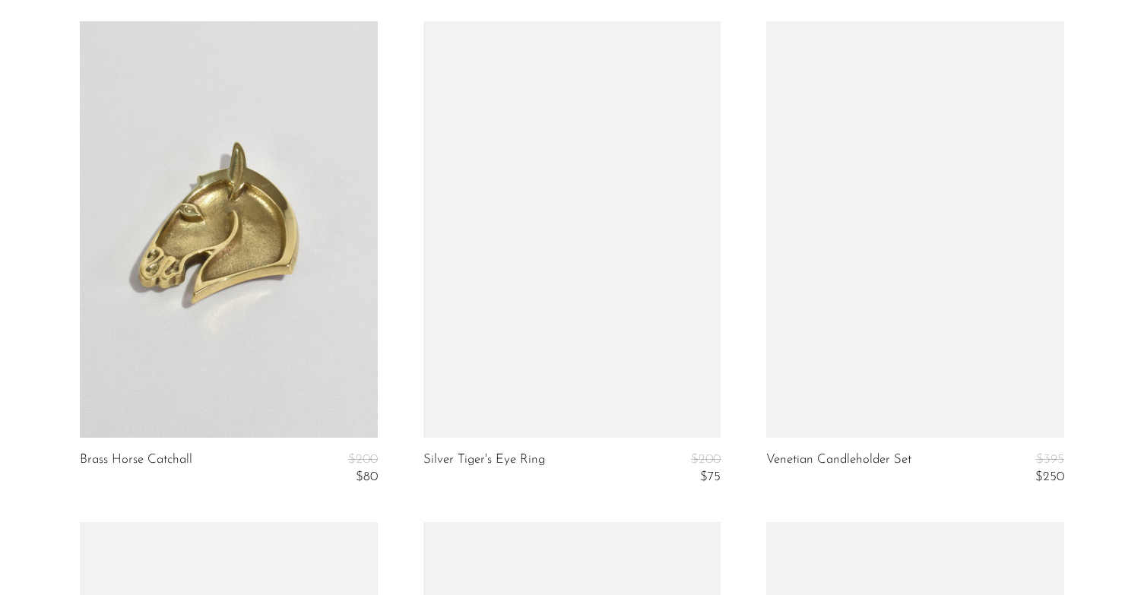
scroll to position [4639, 0]
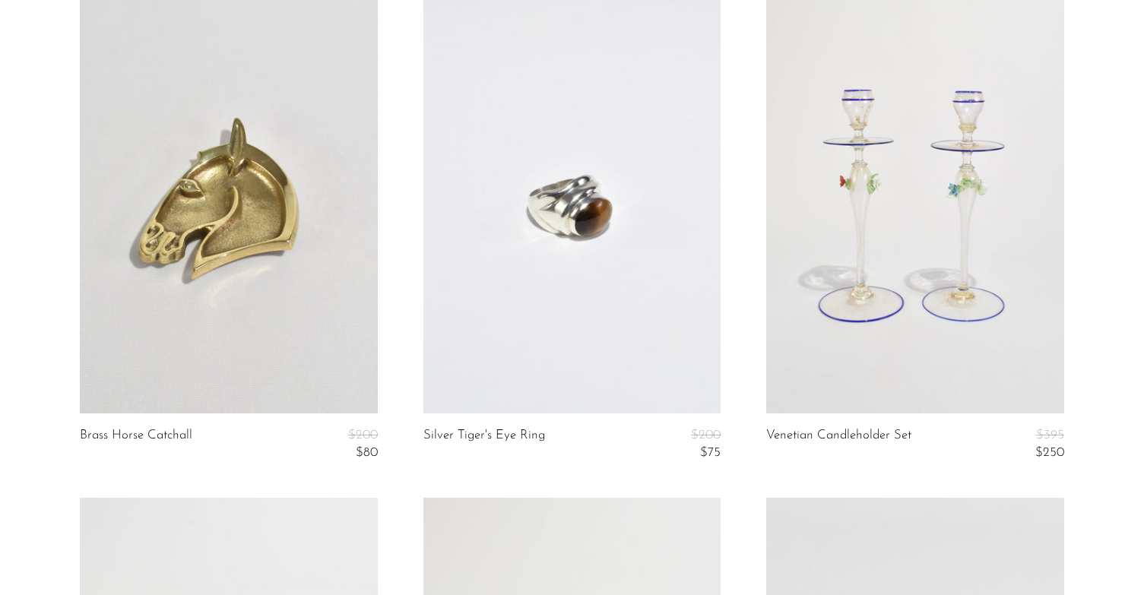
click at [276, 216] on link at bounding box center [228, 205] width 297 height 417
click at [735, 281] on article "Silver Tiger's Eye Ring $200 $75" at bounding box center [572, 247] width 343 height 501
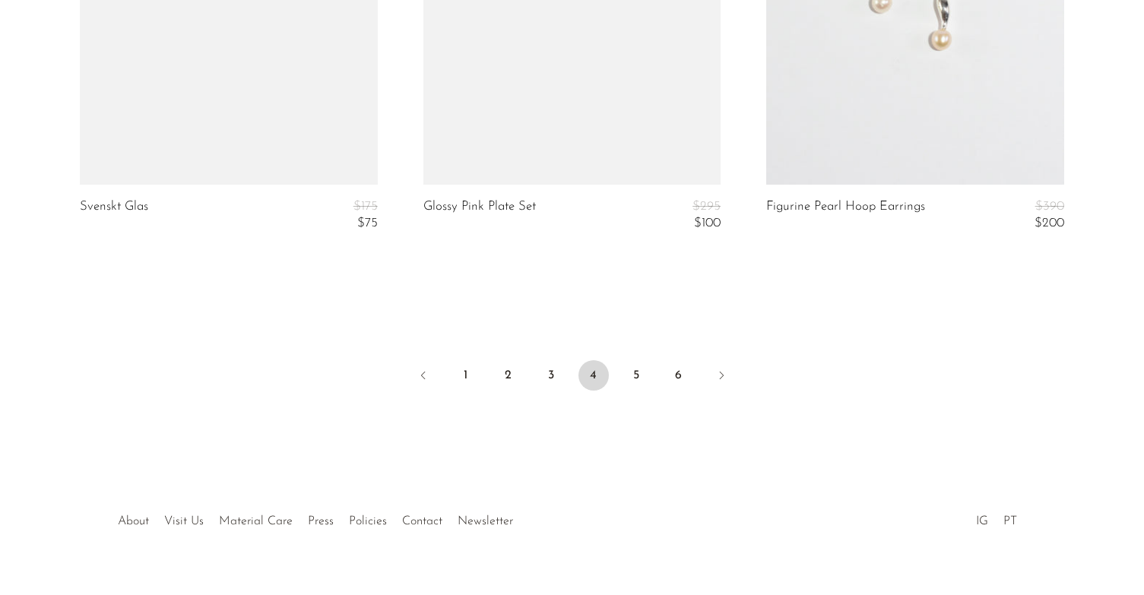
scroll to position [5898, 0]
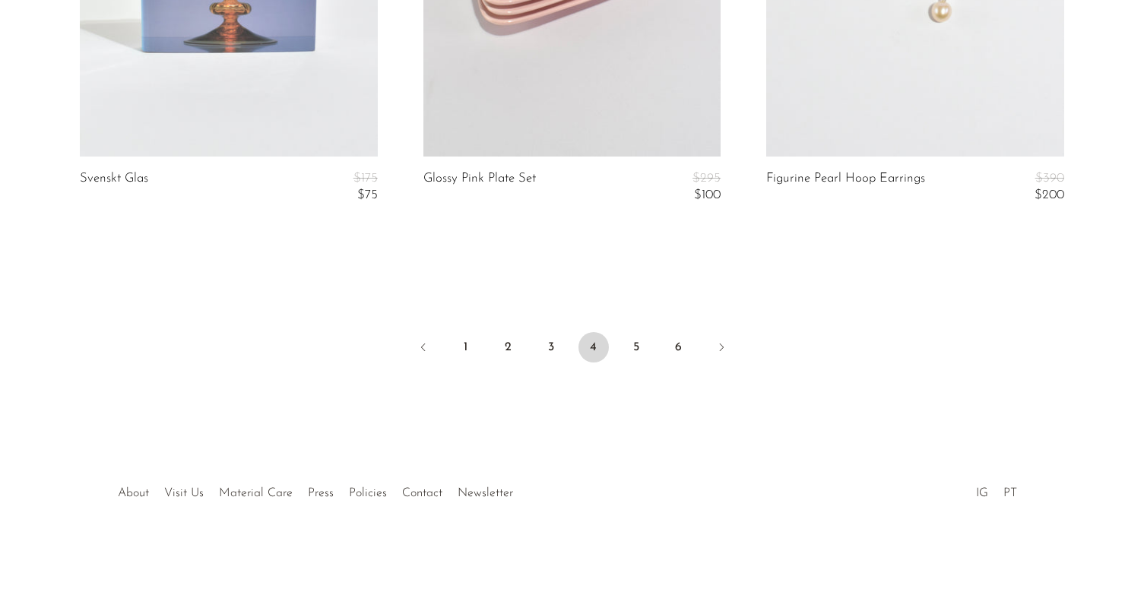
drag, startPoint x: 639, startPoint y: 352, endPoint x: 573, endPoint y: 308, distance: 78.9
click at [639, 353] on link "5" at bounding box center [636, 347] width 30 height 30
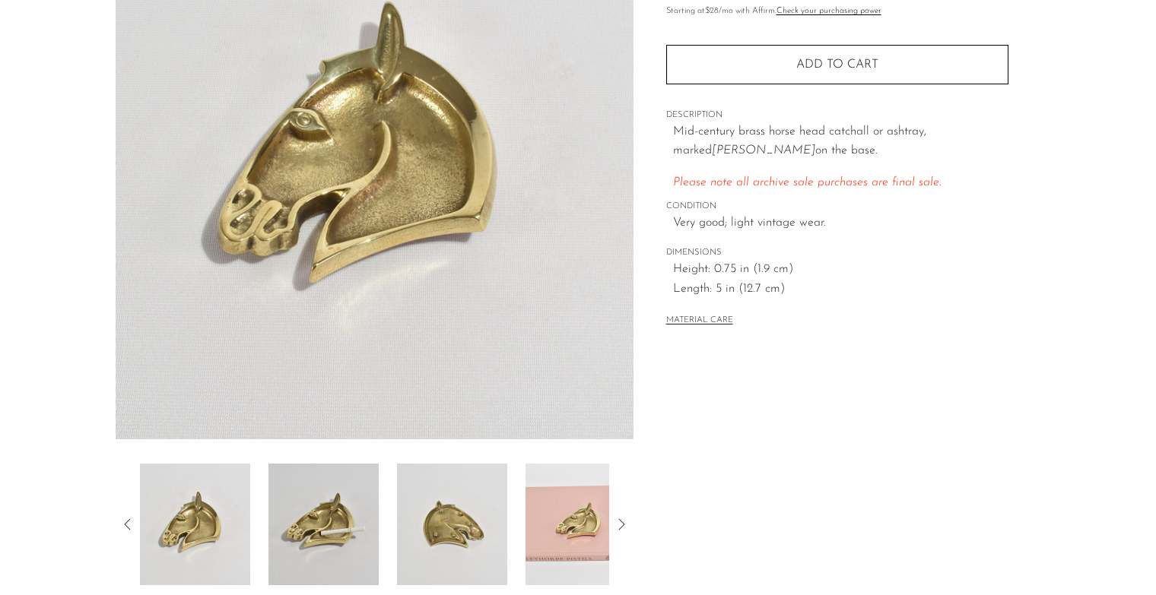
scroll to position [395, 0]
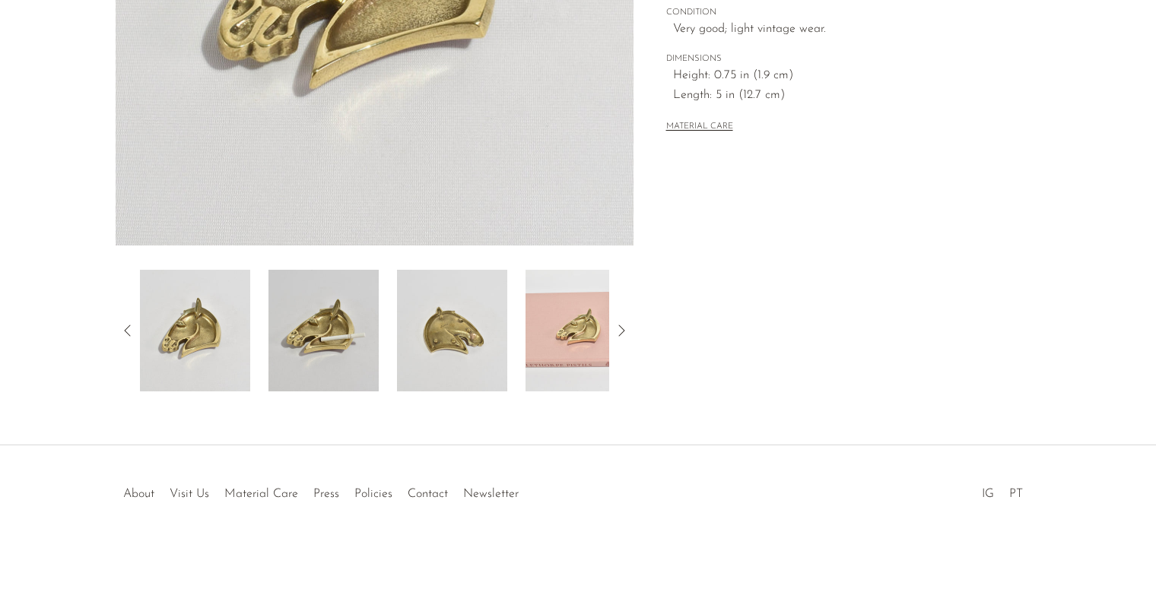
click at [549, 365] on img at bounding box center [580, 331] width 110 height 122
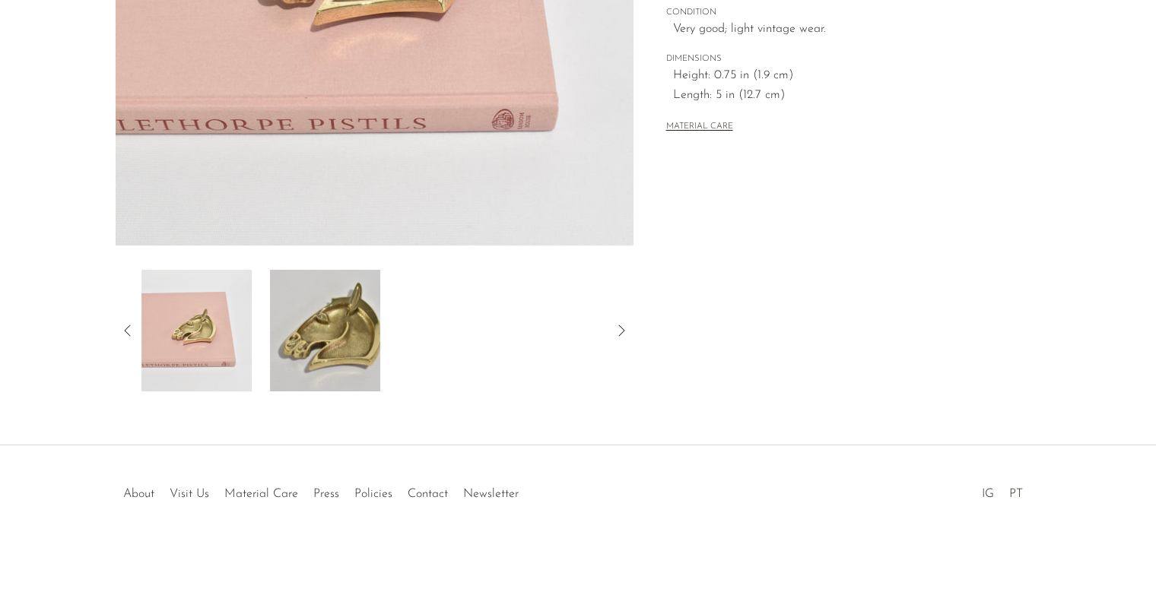
scroll to position [0, 0]
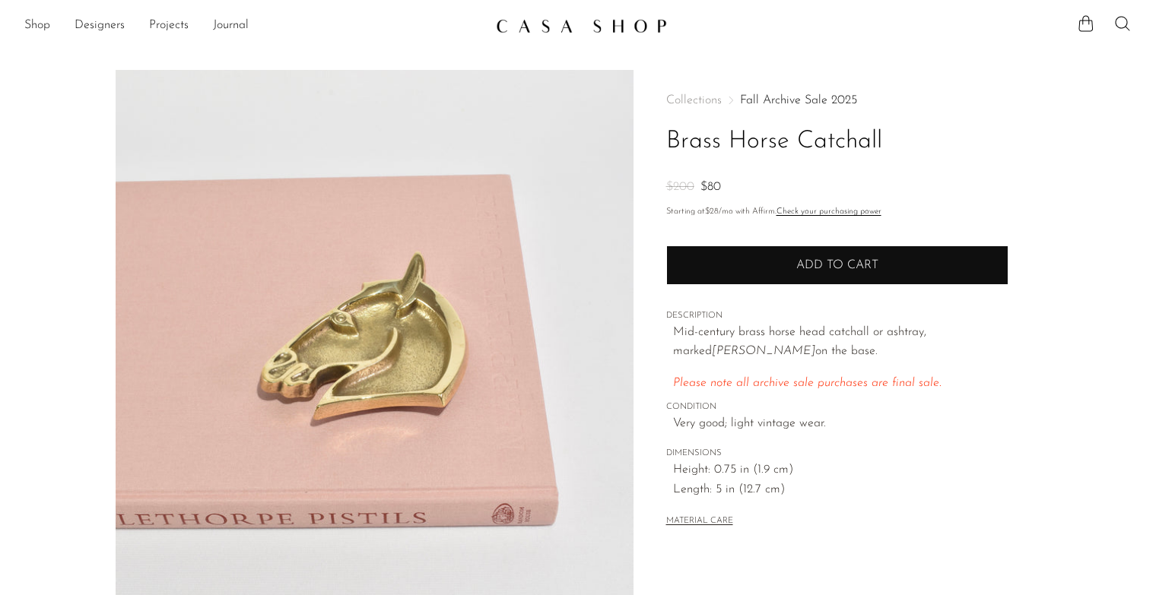
click at [803, 265] on span "Add to cart" at bounding box center [837, 266] width 82 height 14
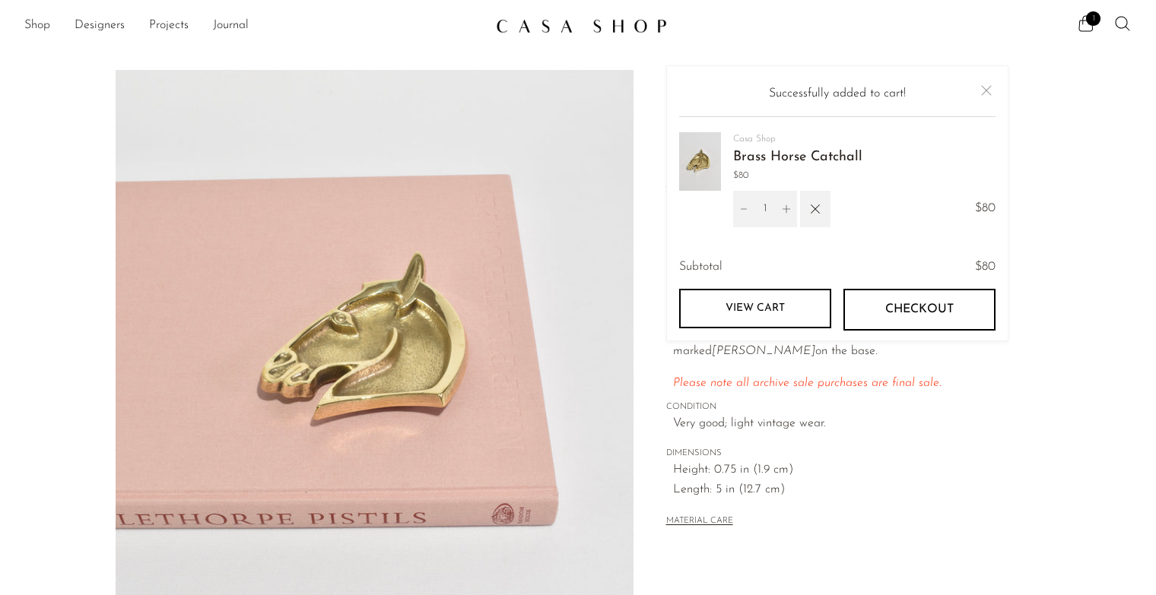
click at [764, 319] on link "View cart" at bounding box center [755, 309] width 152 height 40
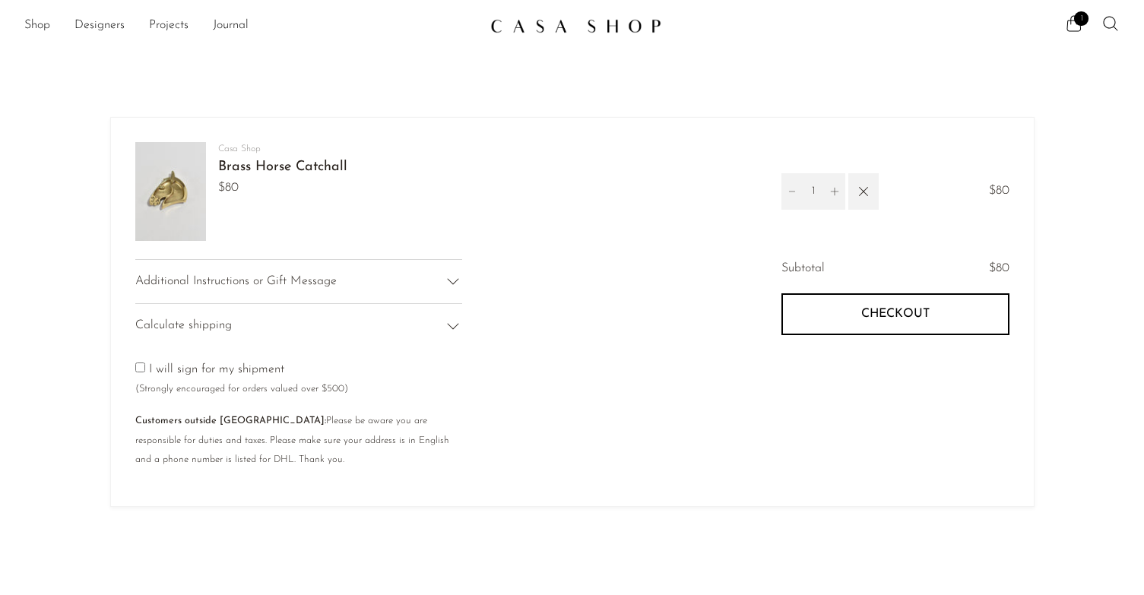
click at [844, 309] on button "Checkout" at bounding box center [896, 314] width 228 height 41
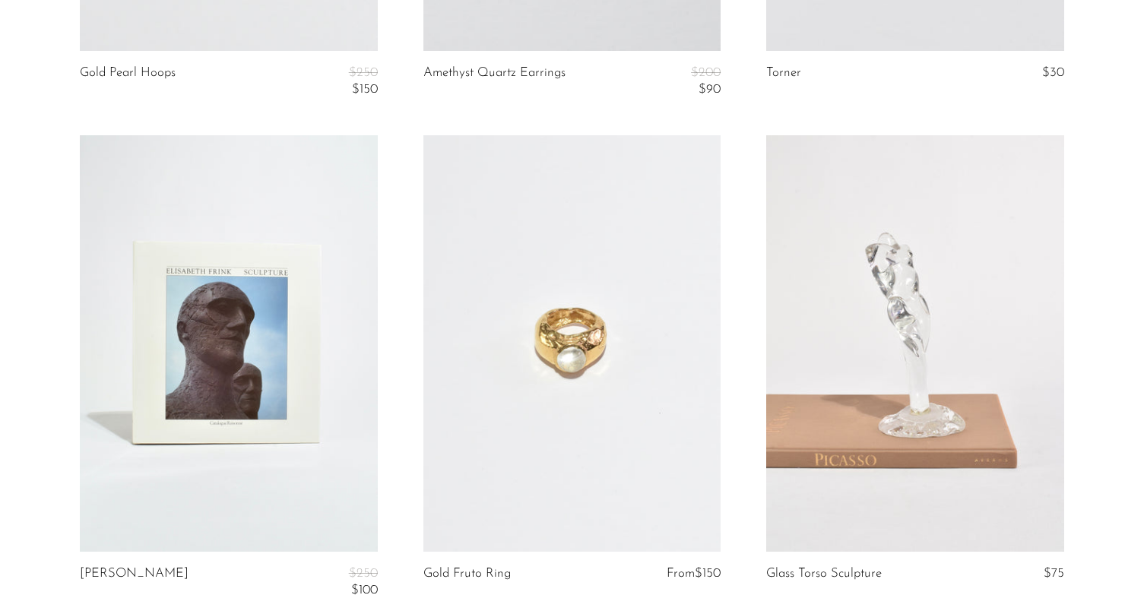
scroll to position [684, 0]
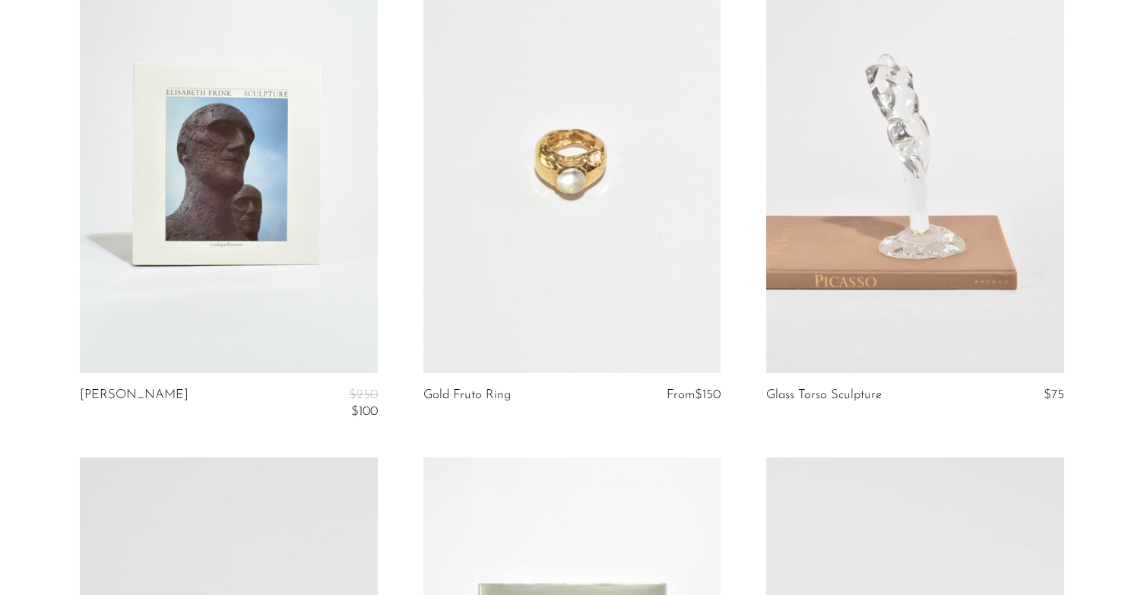
click at [936, 227] on link at bounding box center [915, 165] width 297 height 417
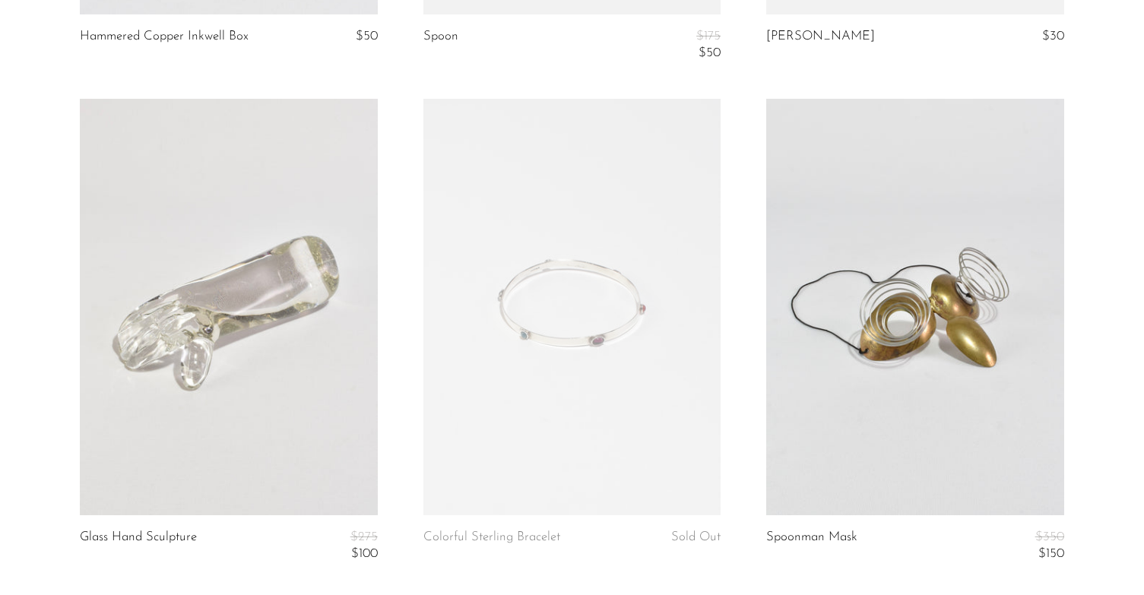
scroll to position [2205, 0]
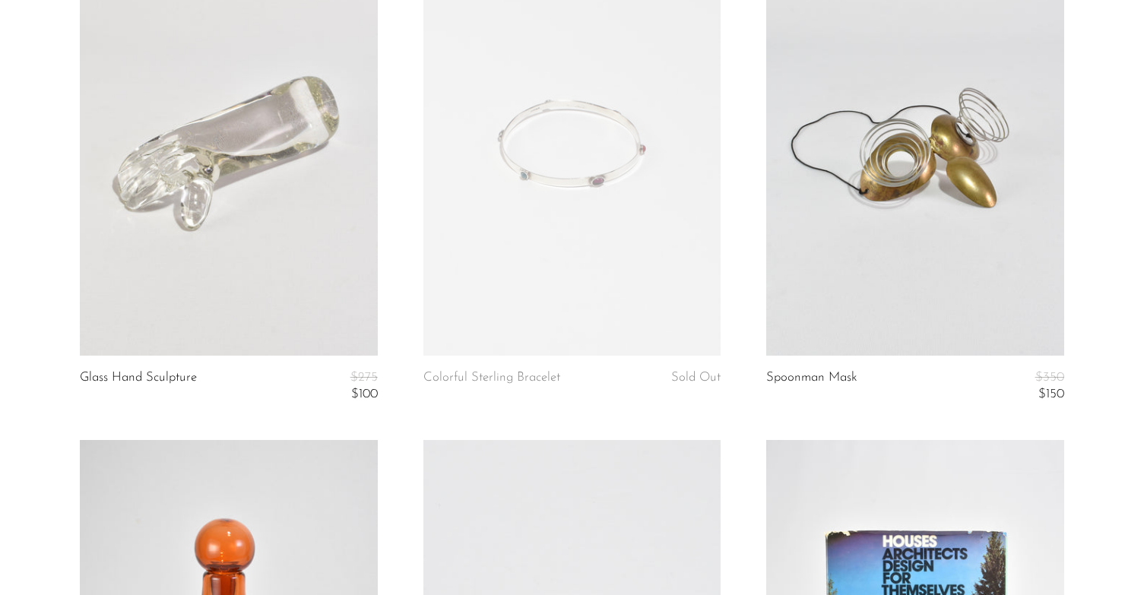
click at [233, 182] on link at bounding box center [228, 147] width 297 height 417
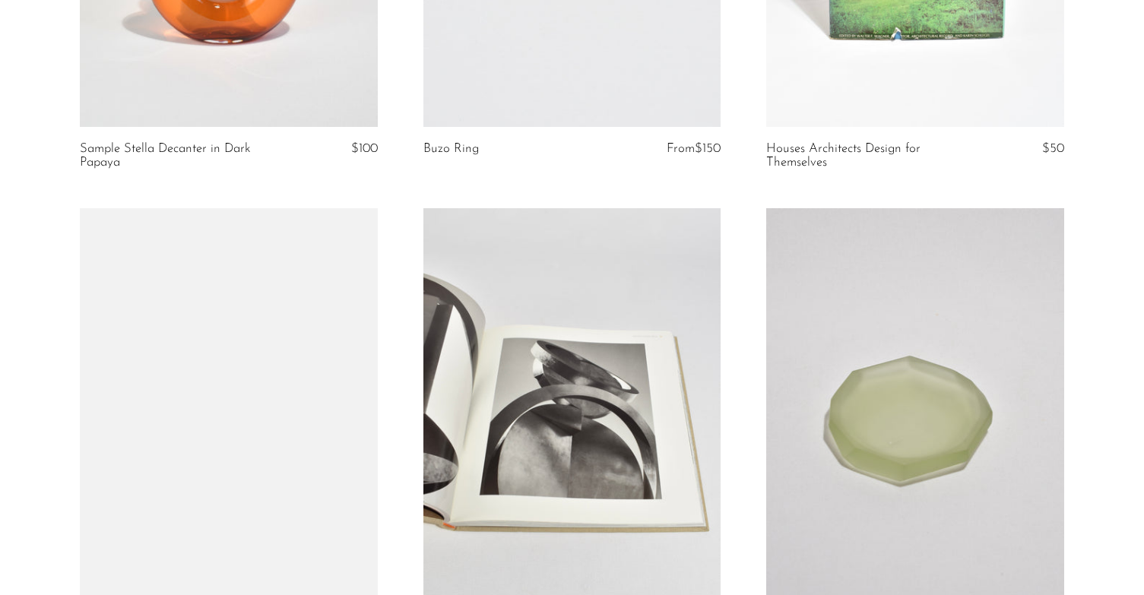
scroll to position [3118, 0]
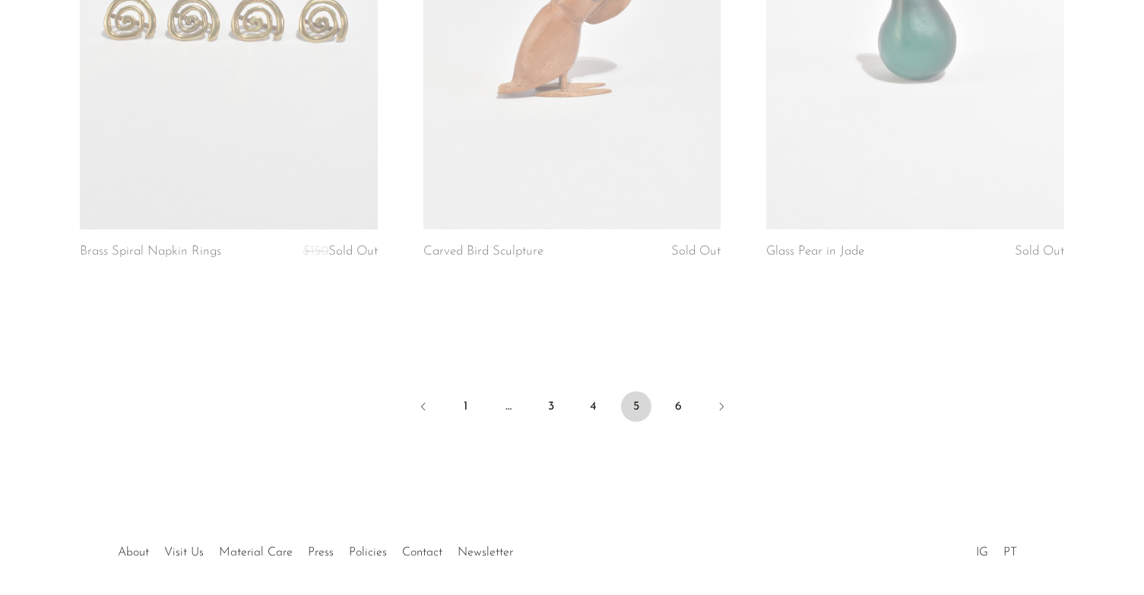
drag, startPoint x: 395, startPoint y: 292, endPoint x: 410, endPoint y: 89, distance: 203.6
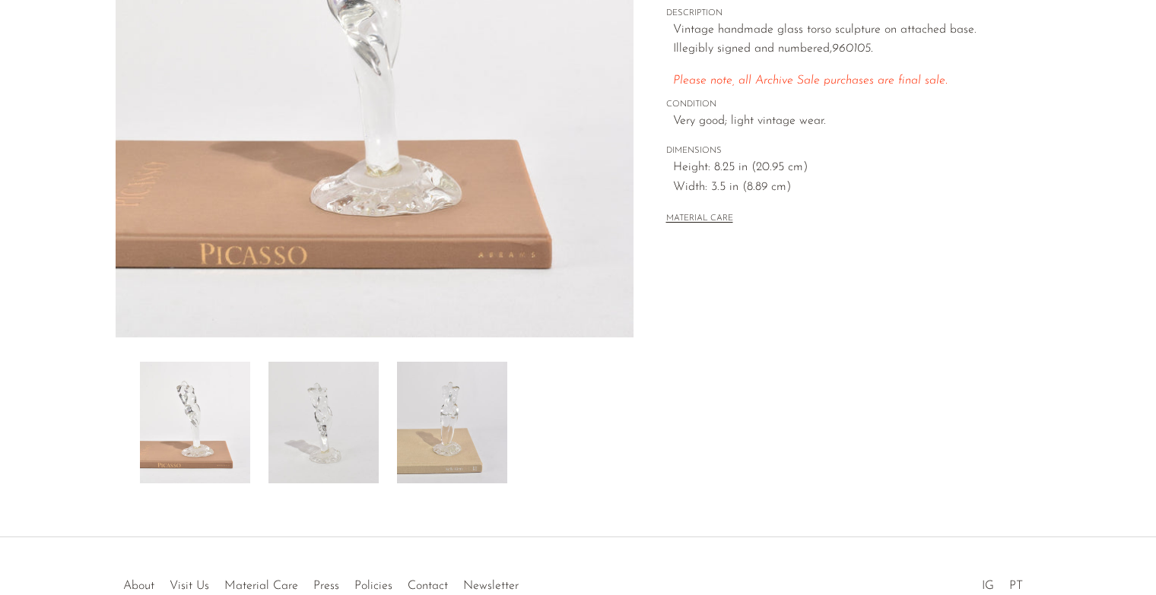
scroll to position [304, 0]
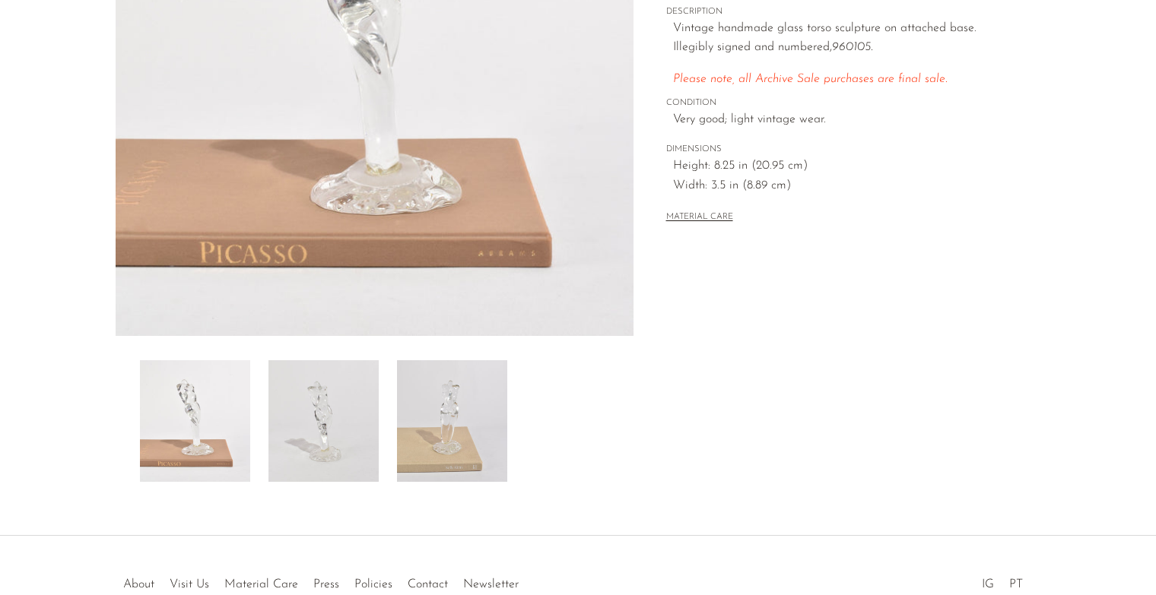
click at [385, 448] on div at bounding box center [374, 421] width 469 height 122
drag, startPoint x: 442, startPoint y: 429, endPoint x: 479, endPoint y: 430, distance: 37.3
click at [444, 430] on img at bounding box center [452, 421] width 110 height 122
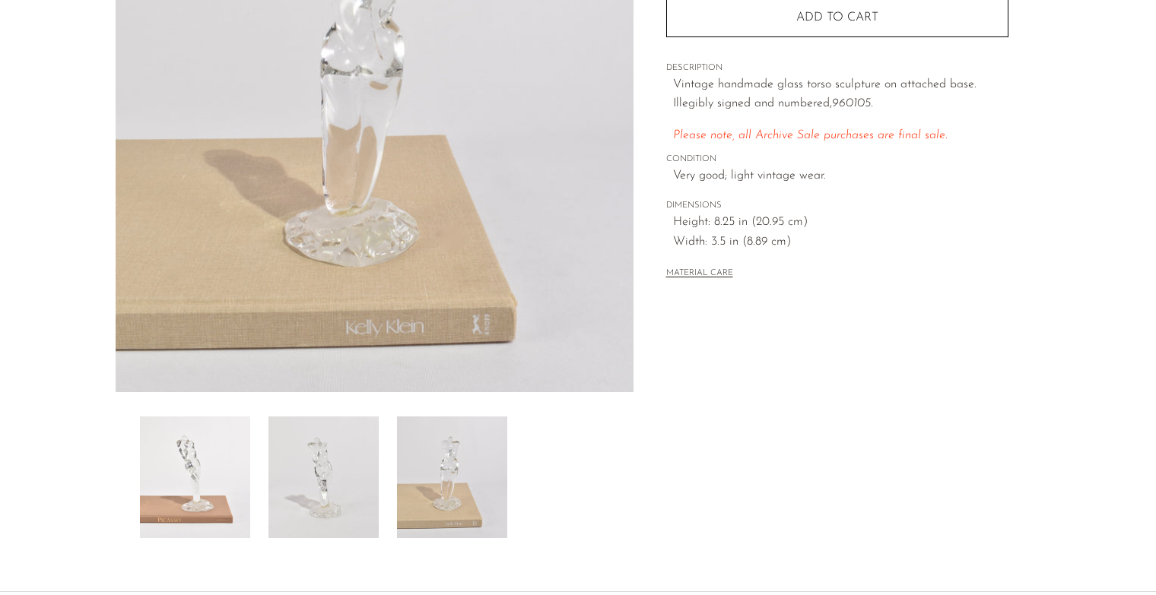
scroll to position [0, 0]
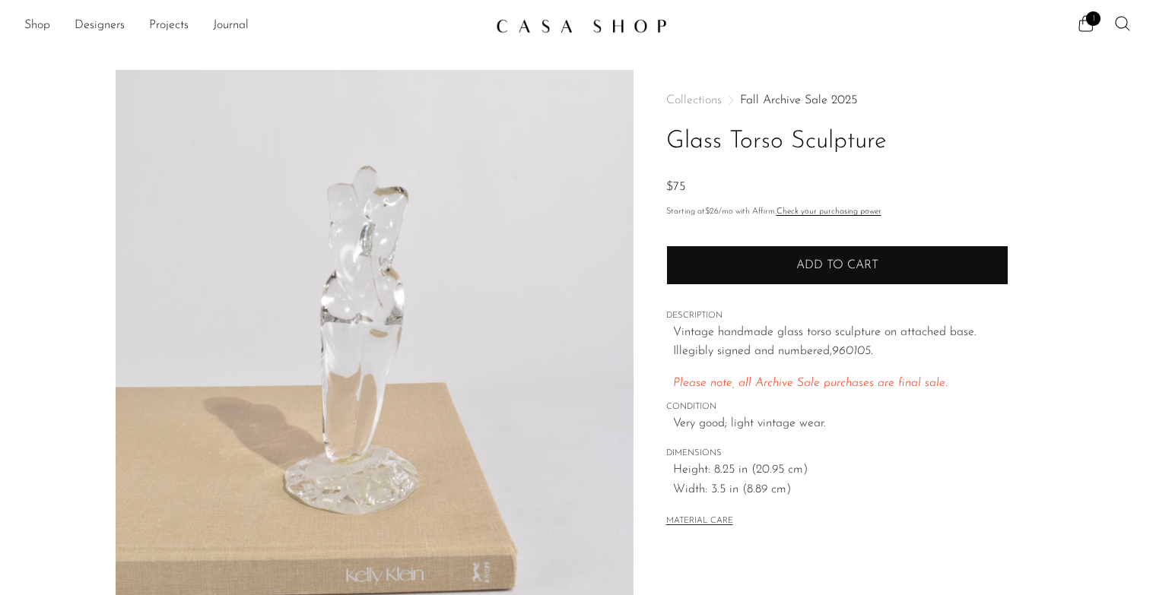
click at [734, 260] on button "Add to cart" at bounding box center [837, 266] width 342 height 40
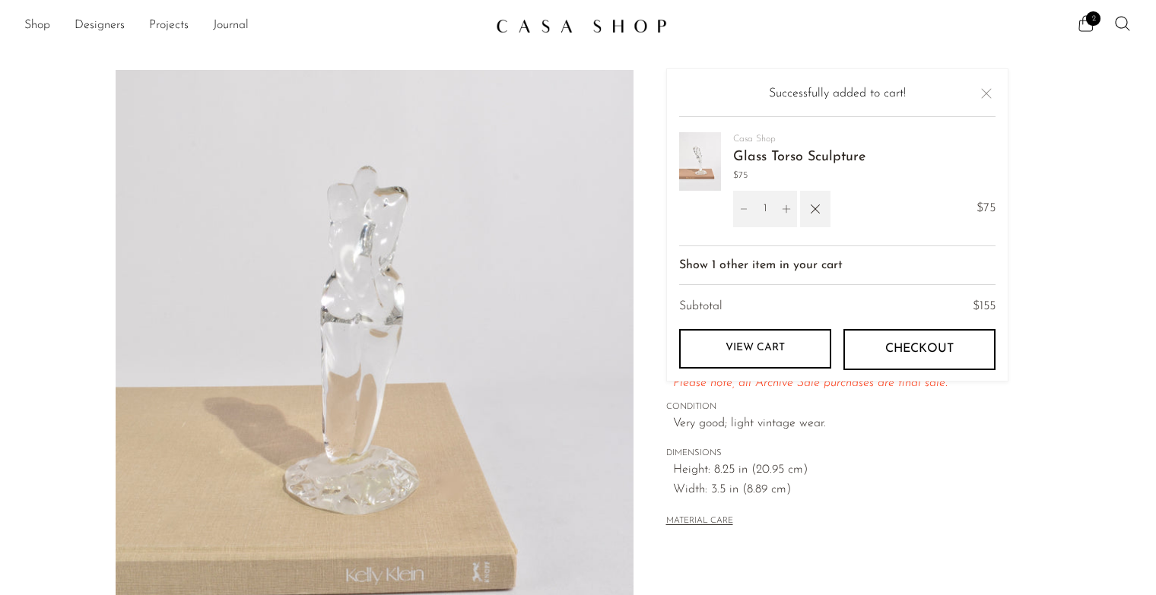
click at [1082, 16] on icon at bounding box center [1086, 23] width 18 height 18
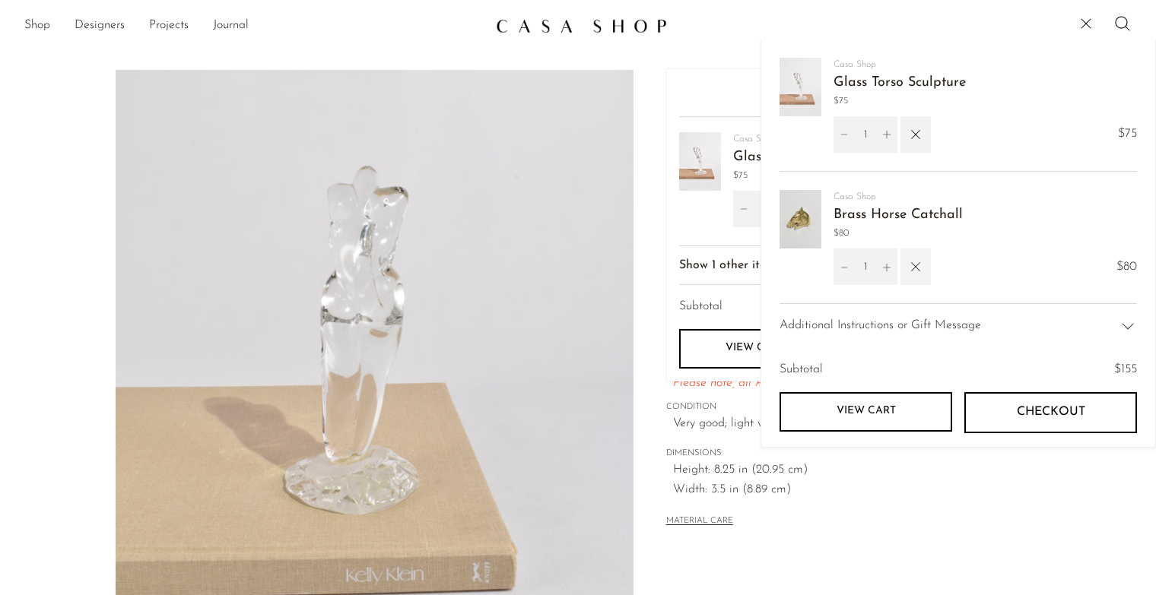
click at [925, 265] on button "button" at bounding box center [915, 267] width 30 height 37
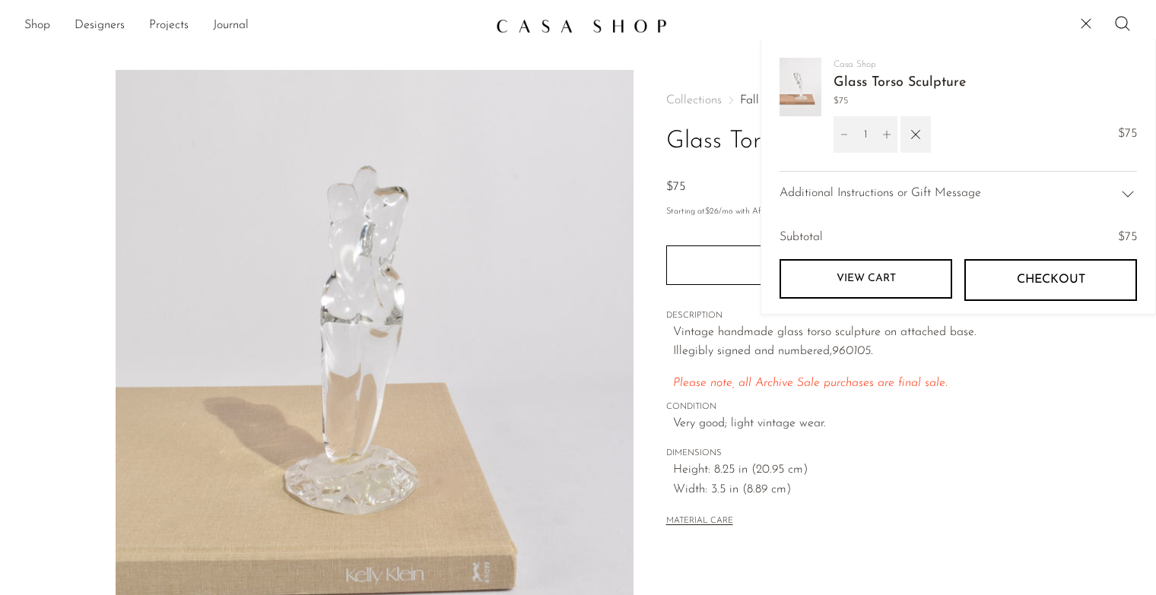
click at [861, 271] on link "View cart" at bounding box center [865, 279] width 173 height 40
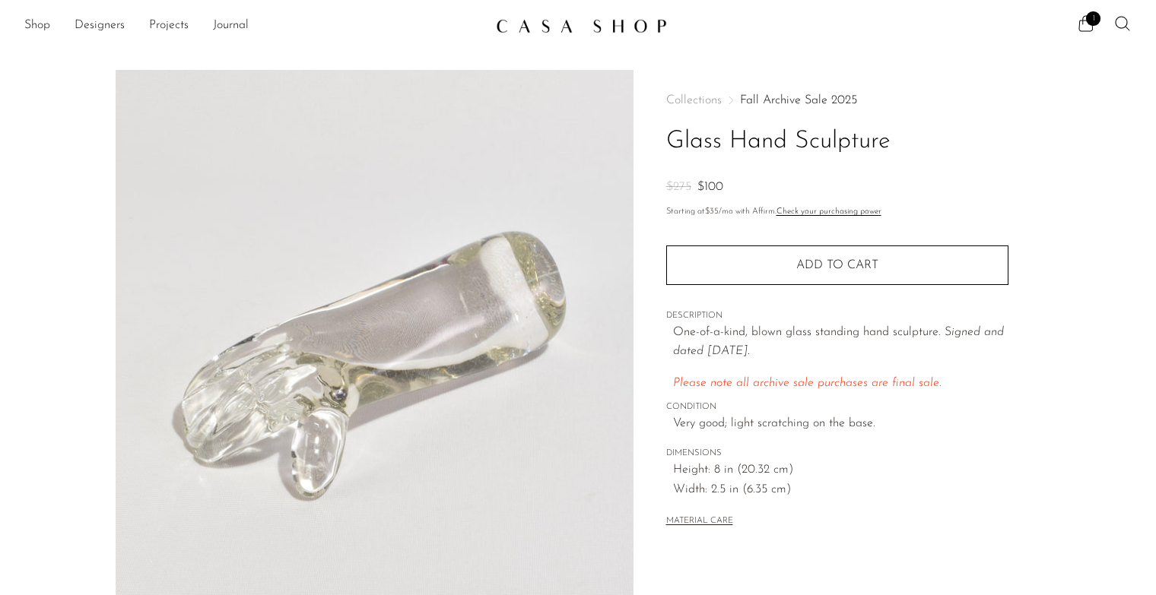
click at [724, 425] on span "Very good; light scratching on the base." at bounding box center [840, 424] width 335 height 20
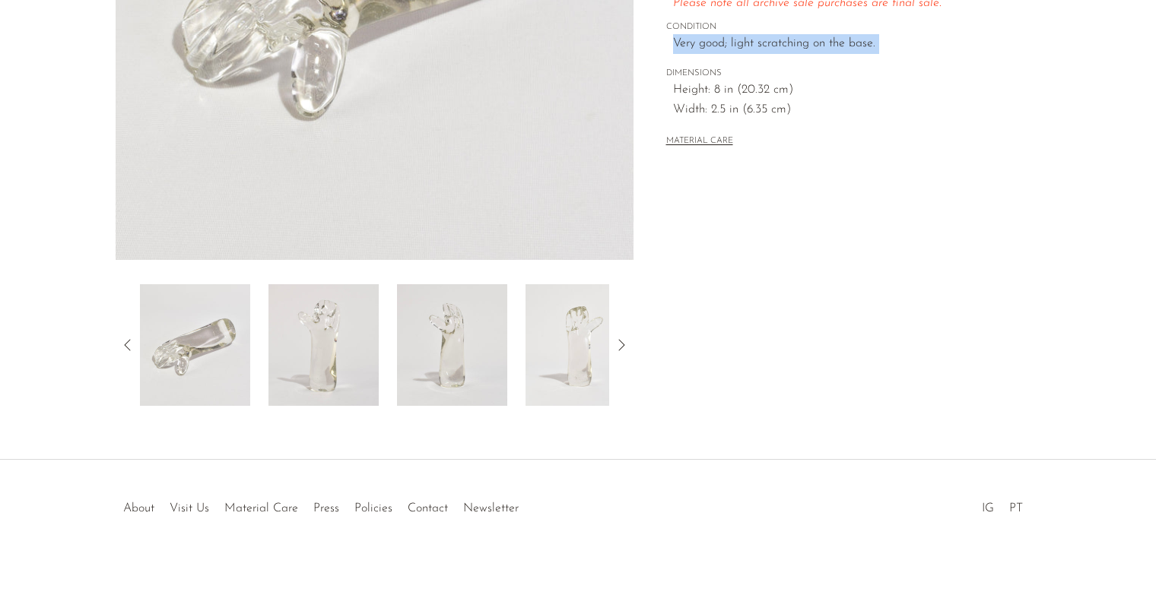
click at [319, 370] on img at bounding box center [323, 345] width 110 height 122
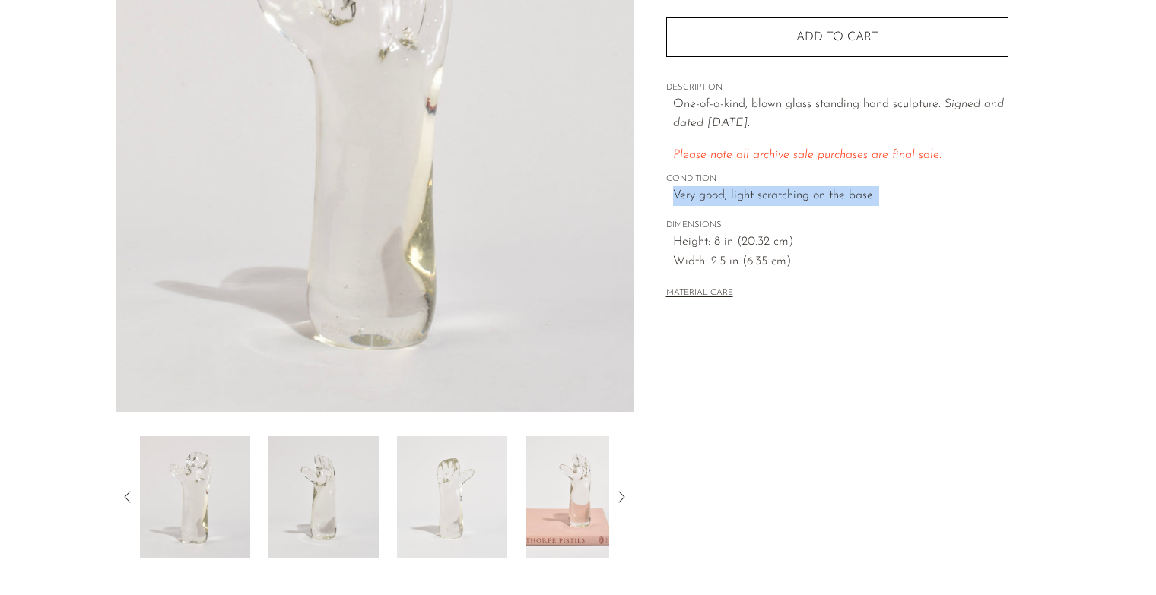
click at [564, 496] on img at bounding box center [580, 498] width 110 height 122
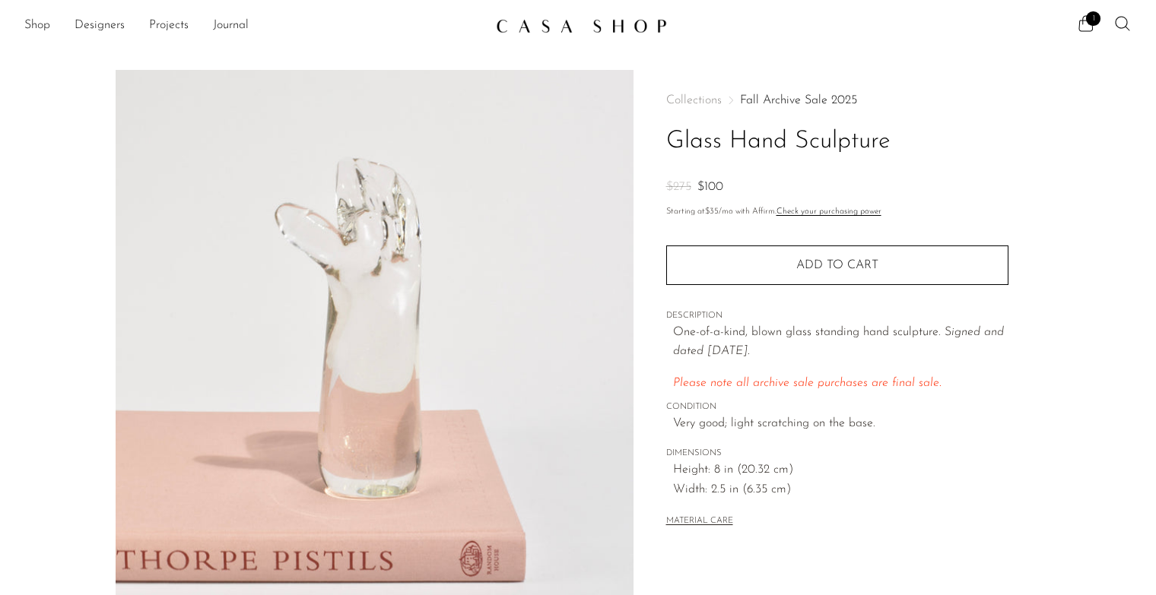
click at [881, 470] on span "Height: 8 in (20.32 cm)" at bounding box center [840, 471] width 335 height 20
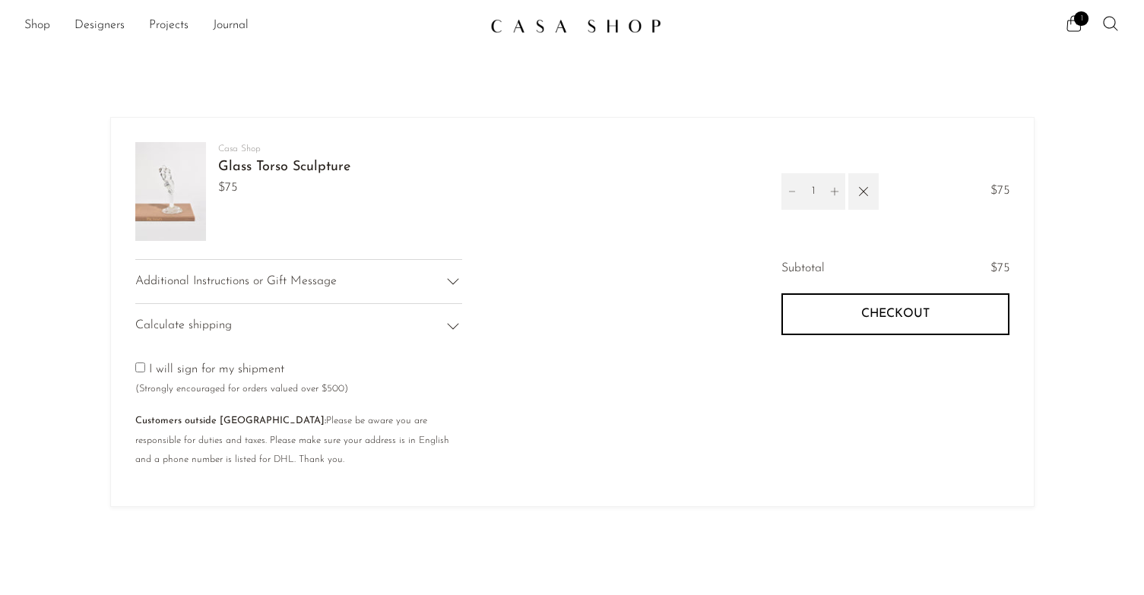
click at [873, 309] on span "Checkout" at bounding box center [896, 314] width 68 height 14
